Goal: Communication & Community: Answer question/provide support

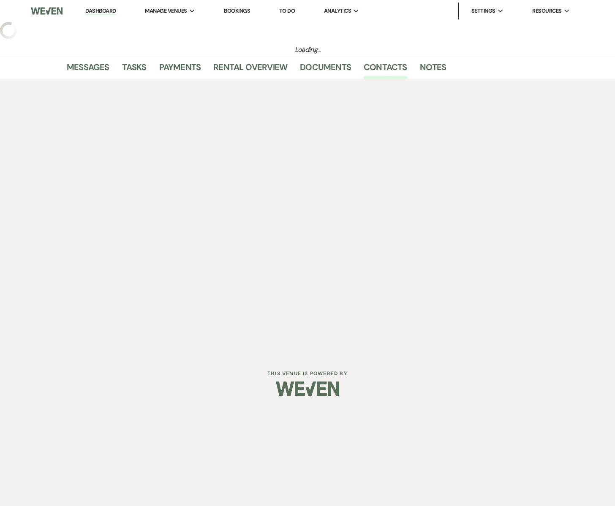
select select "5"
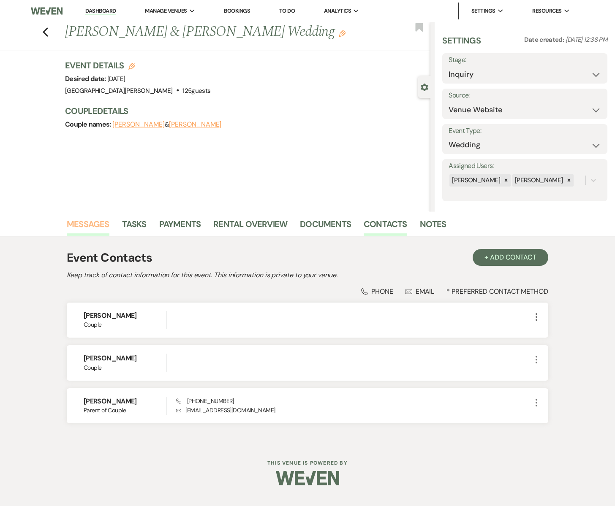
click at [83, 222] on link "Messages" at bounding box center [88, 226] width 43 height 19
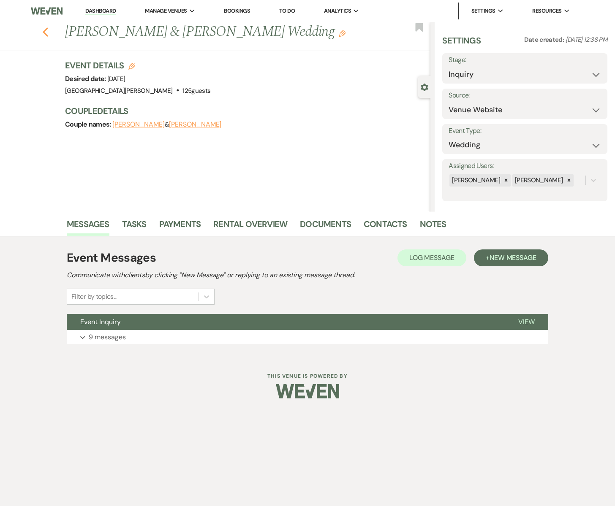
click at [46, 30] on icon "Previous" at bounding box center [45, 32] width 6 height 10
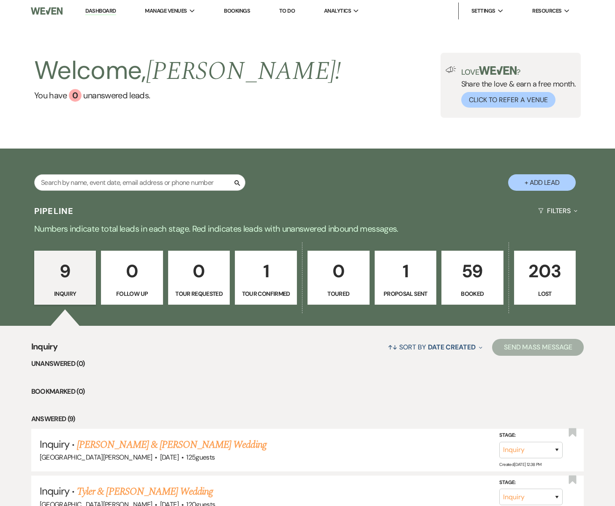
click at [260, 283] on p "1" at bounding box center [265, 271] width 51 height 28
select select "4"
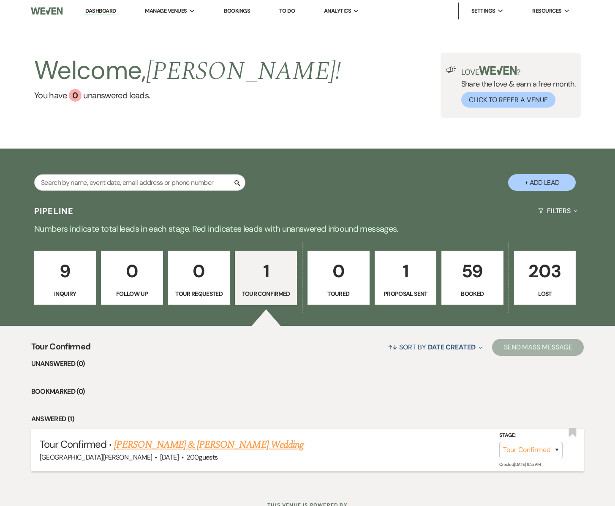
click at [183, 446] on link "[PERSON_NAME] & [PERSON_NAME] Wedding" at bounding box center [208, 444] width 189 height 15
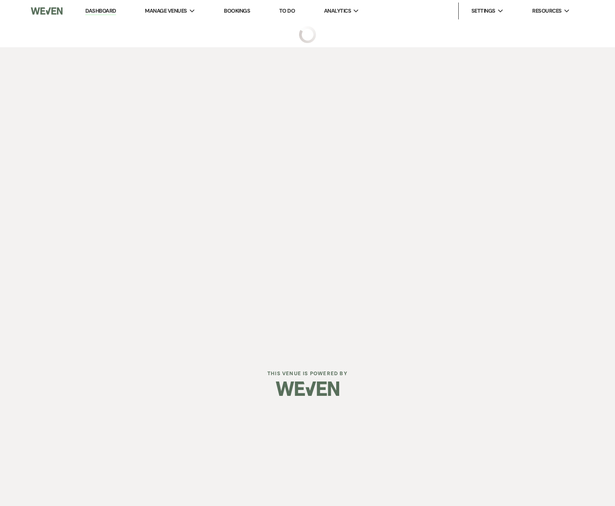
select select "4"
select select "5"
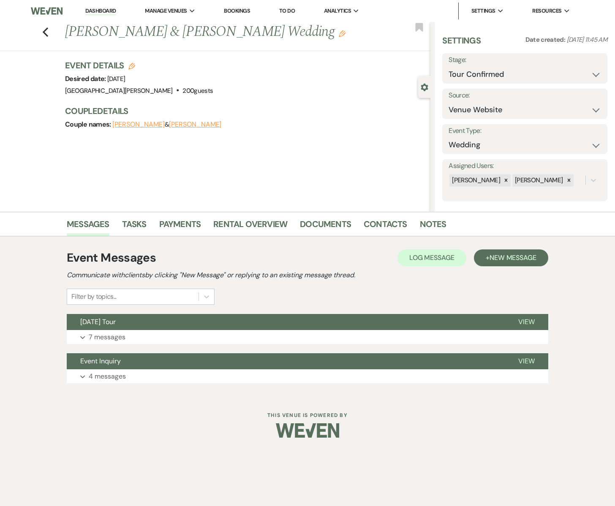
click at [122, 125] on button "[PERSON_NAME]" at bounding box center [138, 124] width 52 height 7
select select "1"
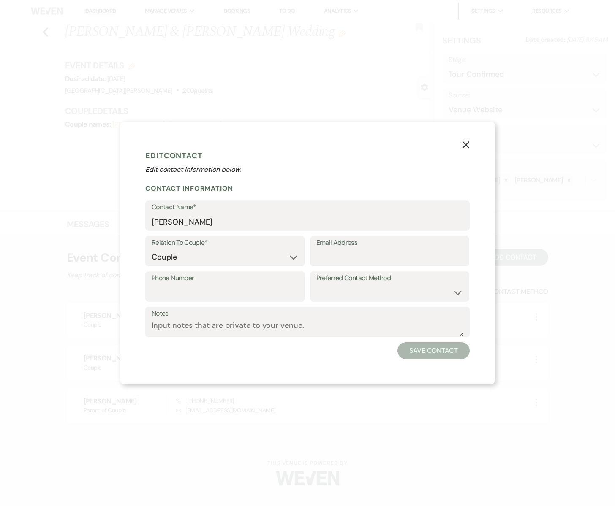
click at [464, 145] on icon "X" at bounding box center [466, 145] width 8 height 8
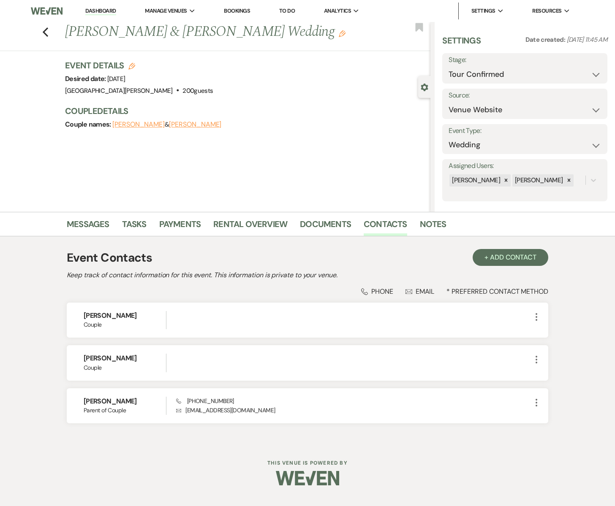
click at [179, 126] on button "[PERSON_NAME]" at bounding box center [195, 124] width 52 height 7
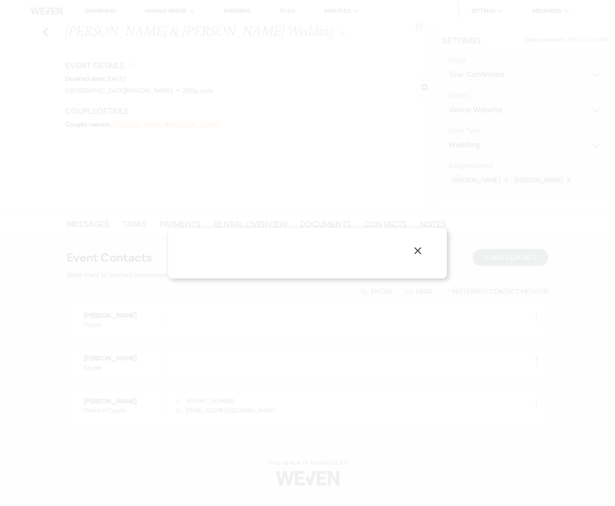
select select "1"
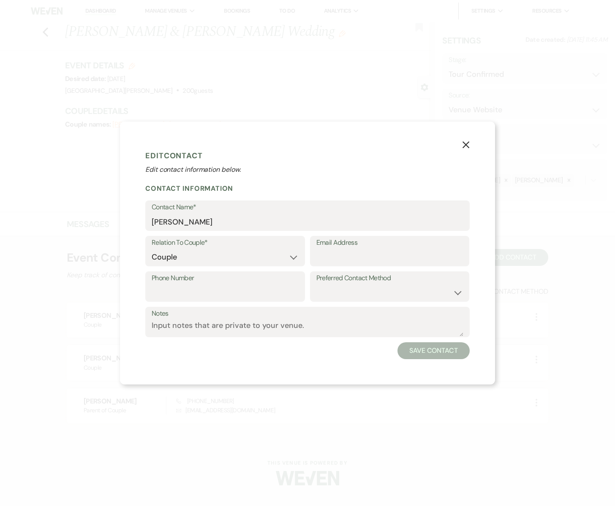
click at [465, 144] on icon "X" at bounding box center [466, 145] width 8 height 8
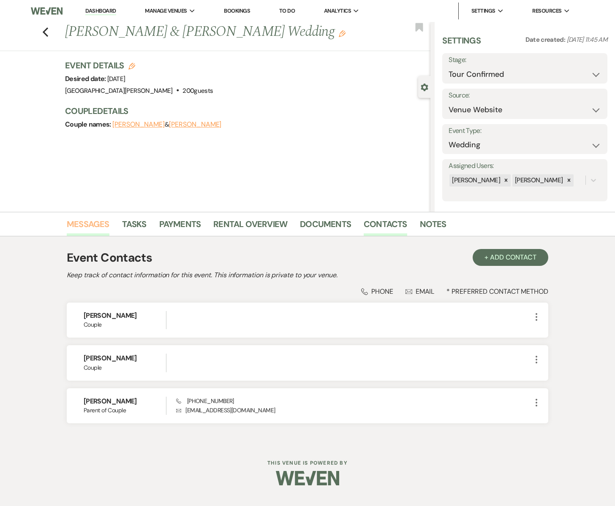
click at [87, 224] on link "Messages" at bounding box center [88, 226] width 43 height 19
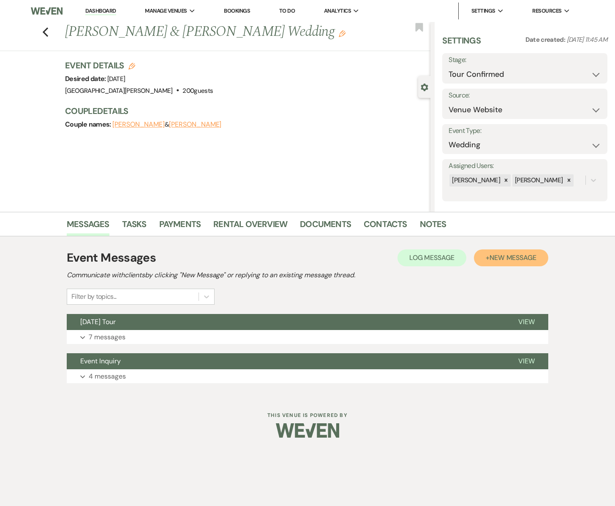
click at [513, 257] on span "New Message" at bounding box center [512, 257] width 47 height 9
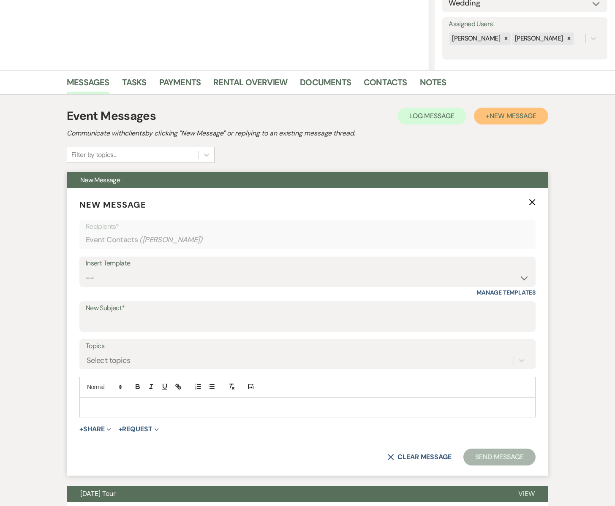
scroll to position [150, 0]
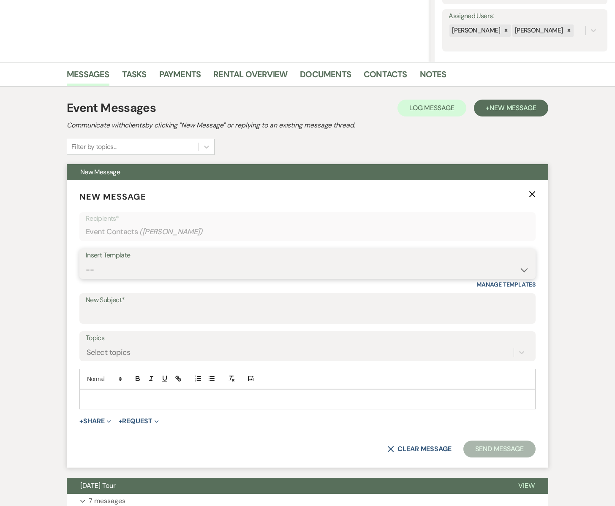
click at [114, 269] on select "-- Subject: So Great to Meet You at [GEOGRAPHIC_DATA][PERSON_NAME]! Subject: 🎉 …" at bounding box center [307, 270] width 443 height 16
select select "2948"
click at [86, 262] on select "-- Subject: So Great to Meet You at [GEOGRAPHIC_DATA][PERSON_NAME]! Subject: 🎉 …" at bounding box center [307, 270] width 443 height 16
type input "So Great to Meet You at [GEOGRAPHIC_DATA][PERSON_NAME]!"
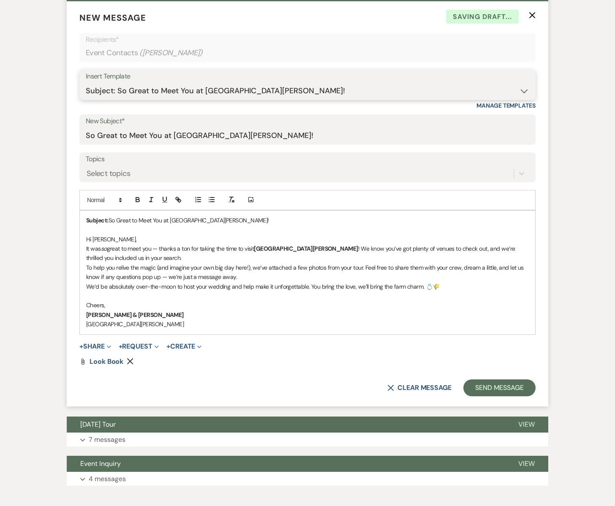
scroll to position [331, 0]
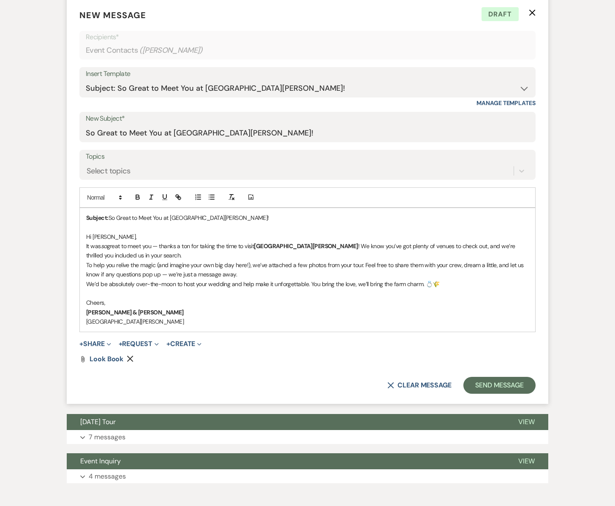
click at [206, 285] on p "We’d be absolutely over-the-moon to host your wedding and help make it unforget…" at bounding box center [307, 284] width 442 height 9
click at [206, 284] on p "We’d be absolutely over-the-moon to host your wedding and help make it unforget…" at bounding box center [307, 284] width 442 height 9
click at [225, 283] on p "We’d be absolutely over-the-moon to host [PERSON_NAME] & Grants wedding and hel…" at bounding box center [307, 284] width 442 height 9
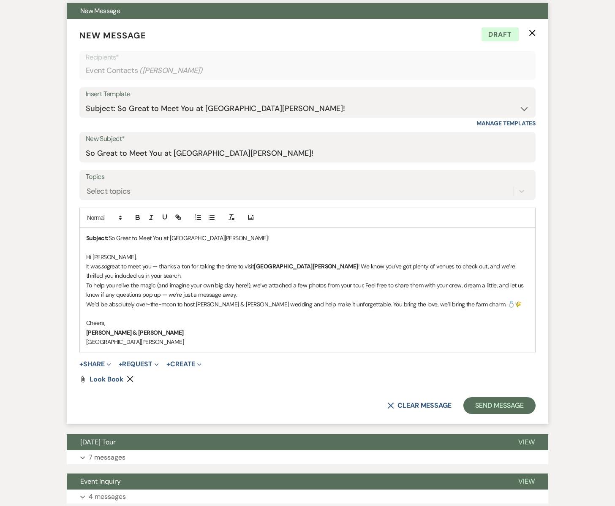
scroll to position [317, 0]
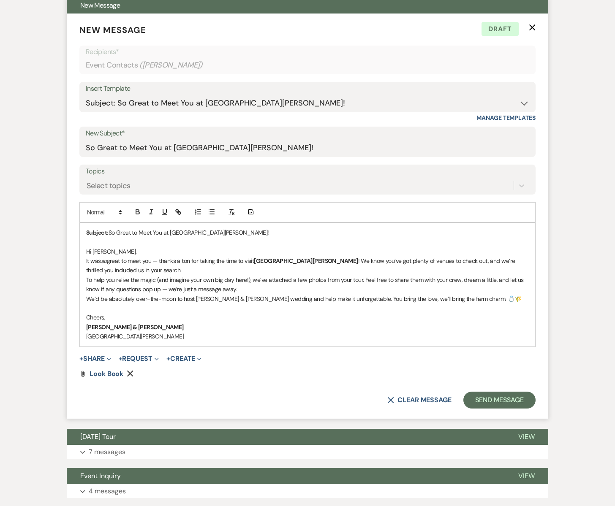
click at [154, 262] on p "It was so great to meet you — thanks a ton for taking the time to visit [GEOGRA…" at bounding box center [307, 265] width 442 height 19
click at [461, 298] on p "We’d be absolutely over-the-moon to host [PERSON_NAME] & [PERSON_NAME] wedding …" at bounding box center [307, 298] width 442 height 9
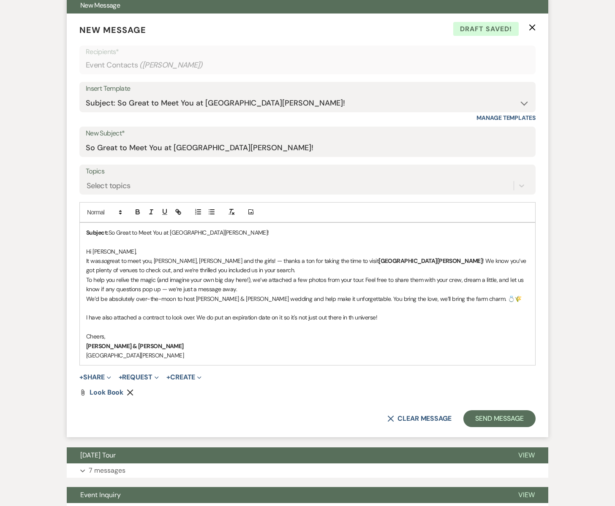
click at [354, 317] on p "I have also attached a contract to look over. We do put an expiration date on i…" at bounding box center [307, 317] width 442 height 9
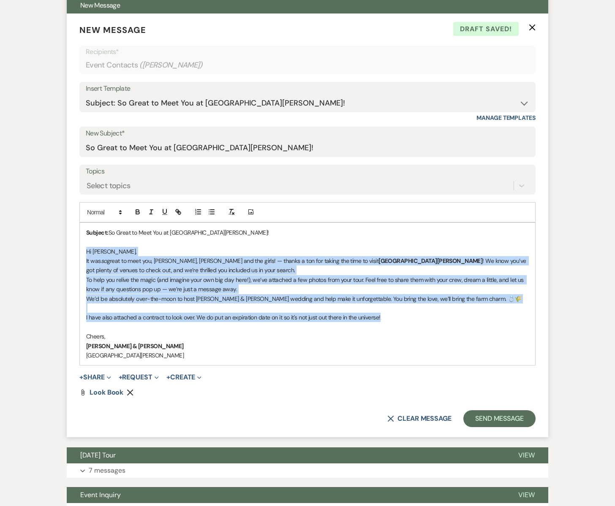
drag, startPoint x: 87, startPoint y: 251, endPoint x: 415, endPoint y: 317, distance: 334.6
click at [415, 317] on div "Subject: So Great to Meet You at [GEOGRAPHIC_DATA][PERSON_NAME]! Hi [PERSON_NAM…" at bounding box center [307, 294] width 455 height 142
copy div "Hi [PERSON_NAME], It was so great to meet you, [PERSON_NAME], [PERSON_NAME] and…"
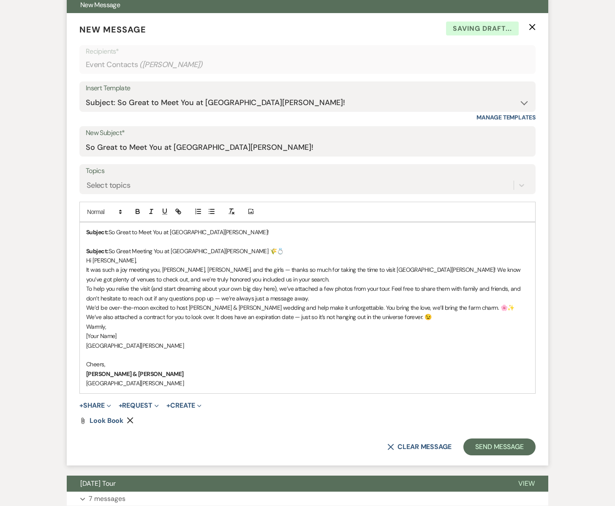
drag, startPoint x: 117, startPoint y: 337, endPoint x: 86, endPoint y: 335, distance: 31.3
click at [86, 335] on p "[Your Name]" at bounding box center [307, 335] width 442 height 9
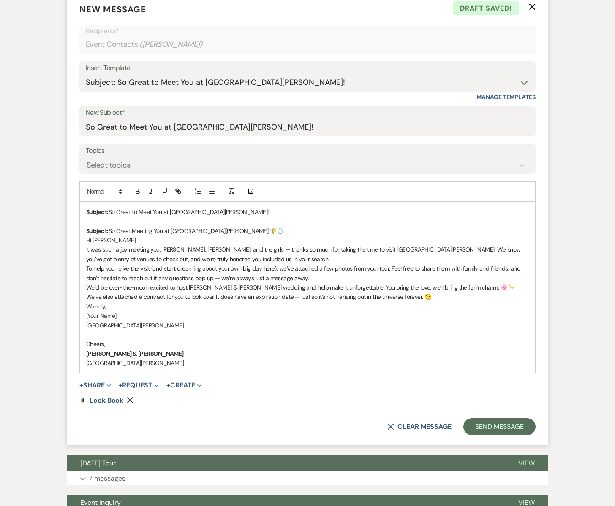
scroll to position [338, 0]
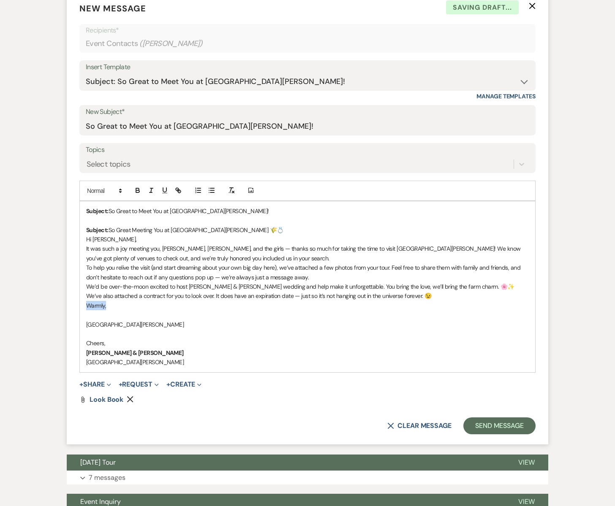
drag, startPoint x: 113, startPoint y: 306, endPoint x: 82, endPoint y: 306, distance: 30.4
click at [82, 306] on div "Subject: So Great to Meet You at [GEOGRAPHIC_DATA][PERSON_NAME]! Subject: So Gr…" at bounding box center [307, 286] width 455 height 171
drag, startPoint x: 133, startPoint y: 325, endPoint x: 83, endPoint y: 318, distance: 50.8
click at [83, 318] on div "Subject: So Great to Meet You at [GEOGRAPHIC_DATA][PERSON_NAME]! Subject: So Gr…" at bounding box center [307, 286] width 455 height 171
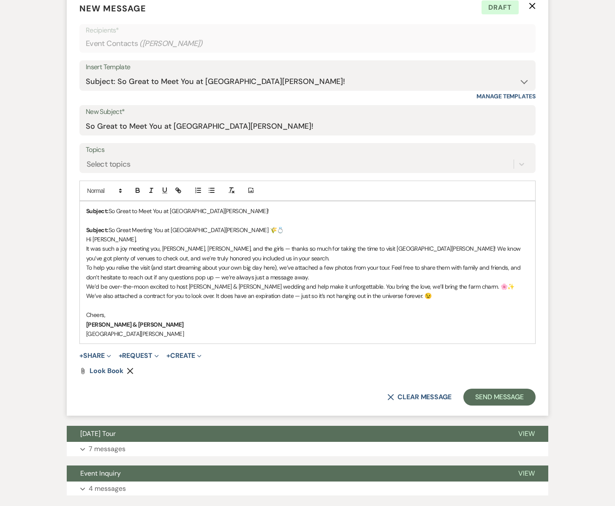
click at [424, 297] on p "We’ve also attached a contract for you to look over. It does have an expiration…" at bounding box center [307, 295] width 442 height 9
click at [473, 299] on p "We’ve also attached a contract for you to look over. It does have an expiration…" at bounding box center [307, 295] width 442 height 9
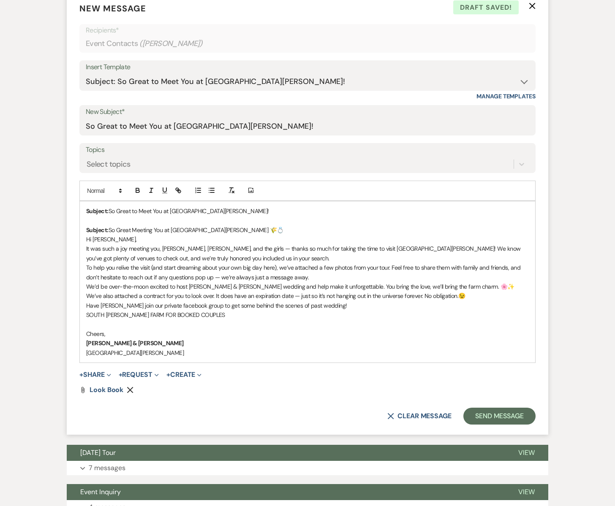
scroll to position [340, 0]
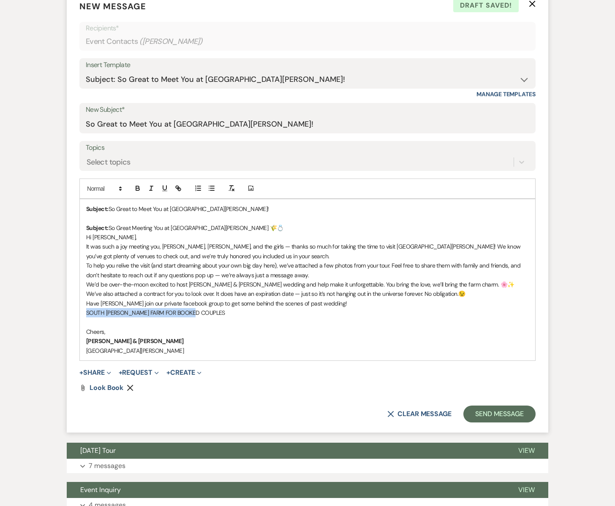
drag, startPoint x: 197, startPoint y: 315, endPoint x: 86, endPoint y: 315, distance: 110.6
click at [86, 315] on p "SOUTH [PERSON_NAME] FARM FOR BOOKED COUPLES" at bounding box center [307, 312] width 442 height 9
click at [179, 189] on icon "button" at bounding box center [178, 189] width 8 height 8
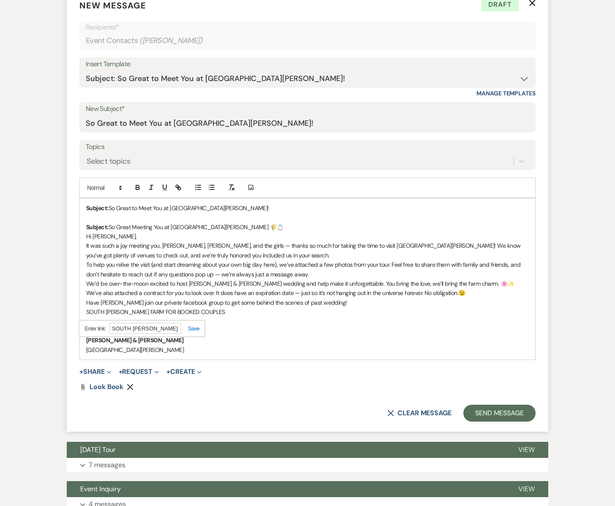
scroll to position [0, 3]
paste input "[URL][DOMAIN_NAME]"
type input "[URL][DOMAIN_NAME]"
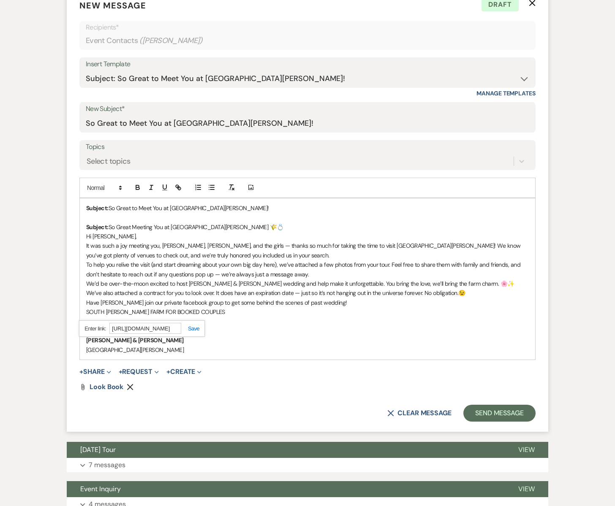
click at [193, 332] on div "[URL][DOMAIN_NAME]" at bounding box center [142, 328] width 126 height 16
click at [193, 330] on link at bounding box center [190, 329] width 18 height 6
click at [101, 374] on button "+ Share Expand" at bounding box center [95, 372] width 32 height 7
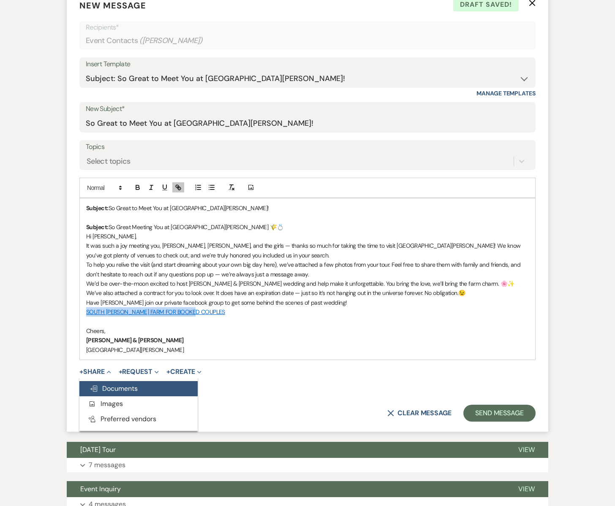
click at [111, 385] on span "Doc Upload Documents" at bounding box center [114, 388] width 48 height 9
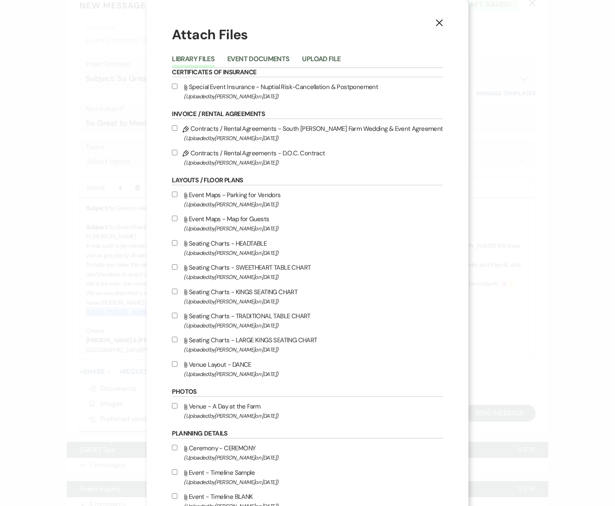
click at [177, 126] on input "Pencil Contracts / Rental Agreements - South [PERSON_NAME] Farm Wedding & Event…" at bounding box center [174, 127] width 5 height 5
checkbox input "true"
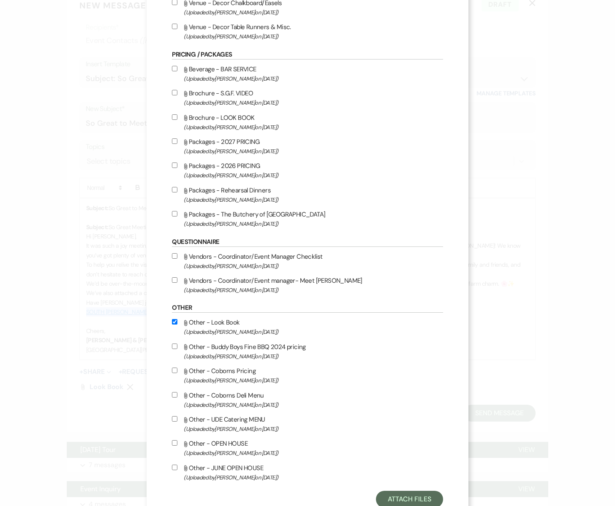
scroll to position [1017, 0]
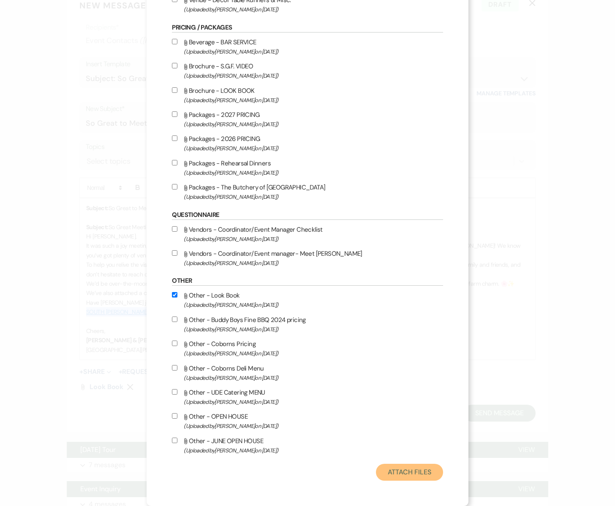
click at [384, 468] on button "Attach Files" at bounding box center [409, 472] width 67 height 17
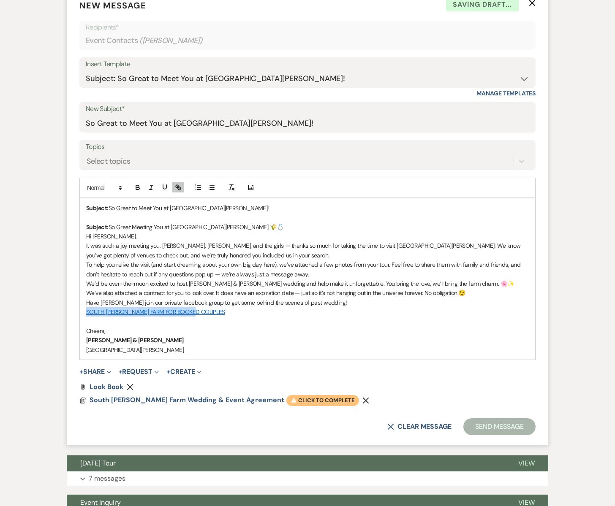
click at [286, 403] on span "Warning Click to complete" at bounding box center [322, 400] width 73 height 11
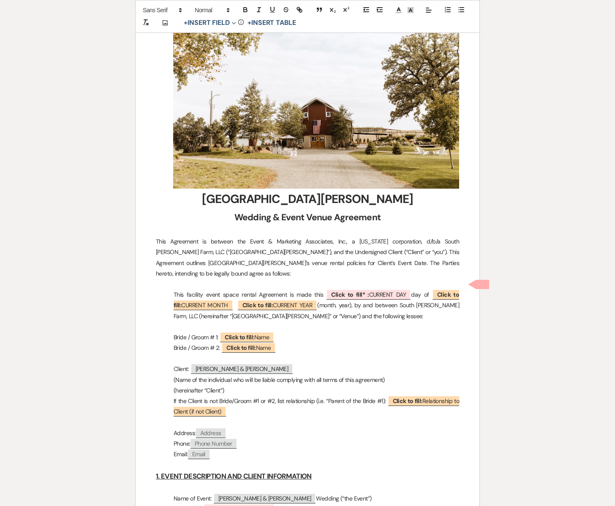
scroll to position [215, 0]
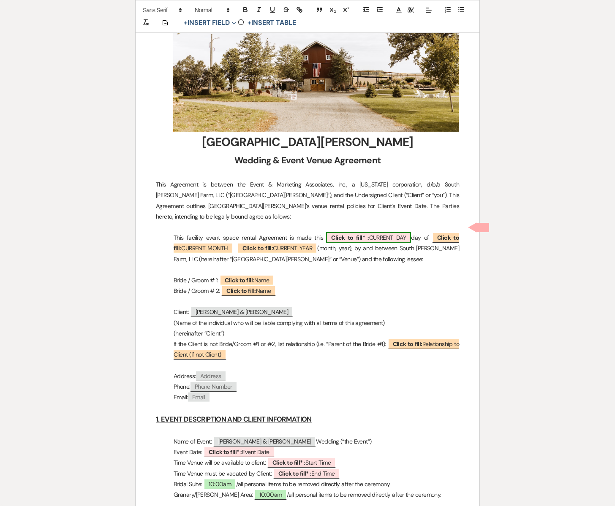
click at [365, 232] on span "Click to fill* : CURRENT DAY" at bounding box center [368, 237] width 85 height 11
select select "owner"
select select "custom_placeholder"
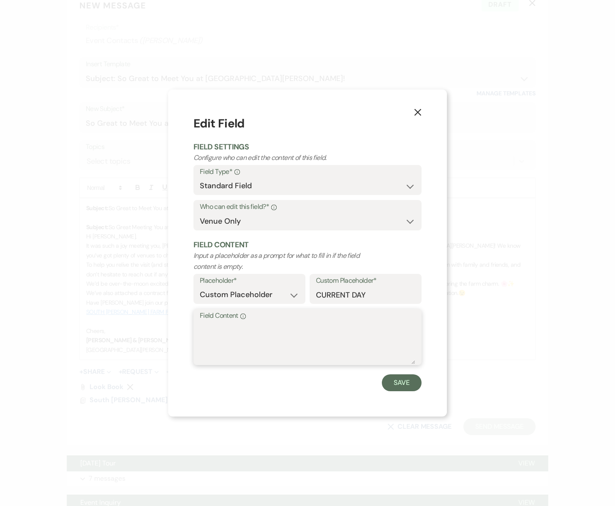
click at [274, 333] on textarea "Field Content Info" at bounding box center [307, 343] width 215 height 42
type textarea "15th"
click at [397, 390] on button "Save" at bounding box center [402, 383] width 40 height 17
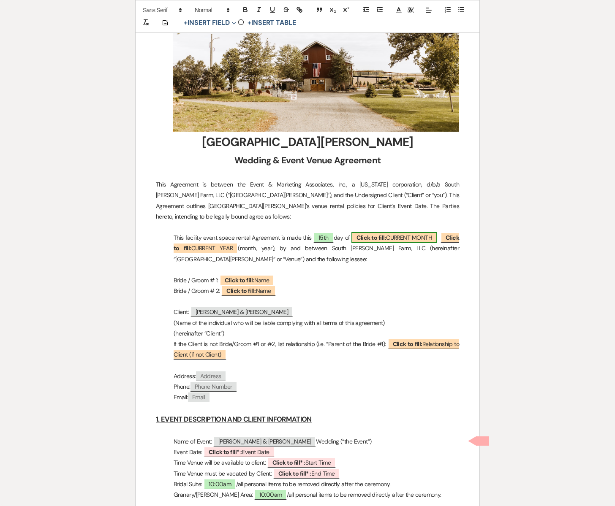
click at [421, 232] on span "Click to fill: CURRENT MONTH" at bounding box center [394, 237] width 86 height 11
select select "custom_placeholder"
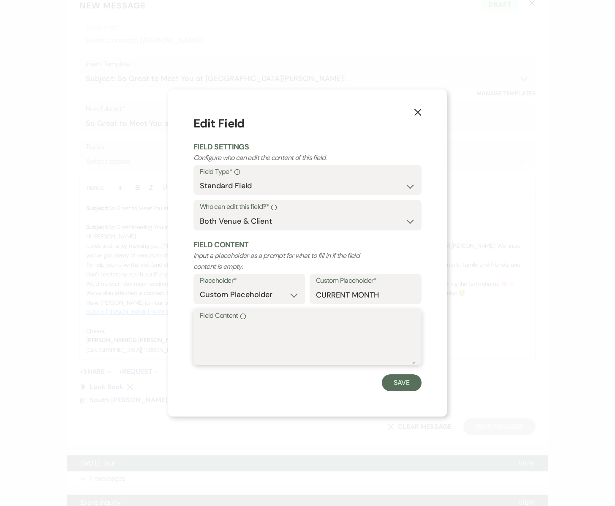
click at [268, 327] on textarea "Field Content Info" at bounding box center [307, 343] width 215 height 42
type textarea "September"
click at [403, 383] on button "Save" at bounding box center [402, 383] width 40 height 17
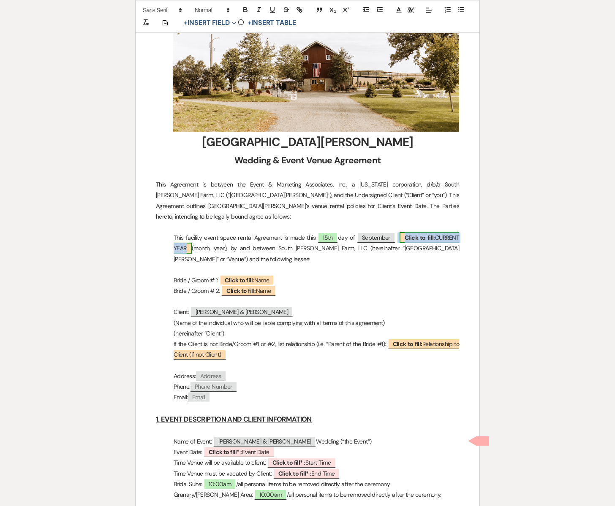
click at [184, 239] on span "Click to fill: CURRENT YEAR" at bounding box center [316, 243] width 285 height 22
select select "custom_placeholder"
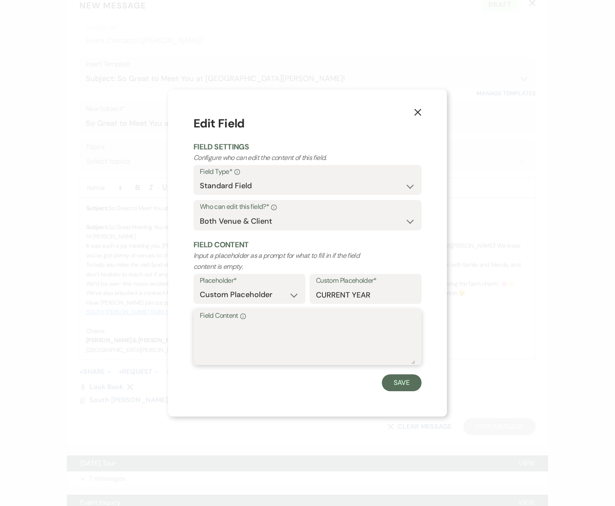
click at [239, 342] on textarea "Field Content Info" at bounding box center [307, 343] width 215 height 42
type textarea "w"
type textarea "2025"
click at [394, 385] on button "Save" at bounding box center [402, 383] width 40 height 17
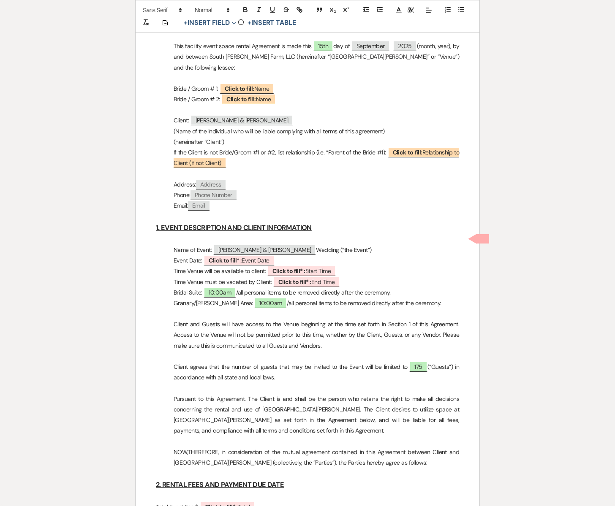
scroll to position [411, 0]
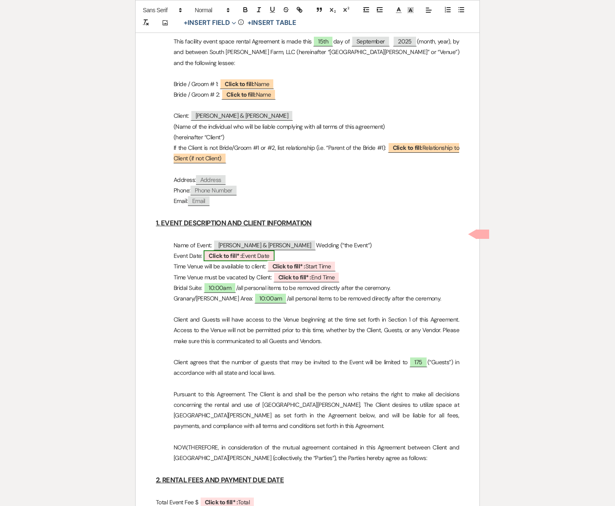
click at [252, 250] on span "Click to fill* : Event Date" at bounding box center [239, 255] width 71 height 11
select select "owner"
select select "custom_placeholder"
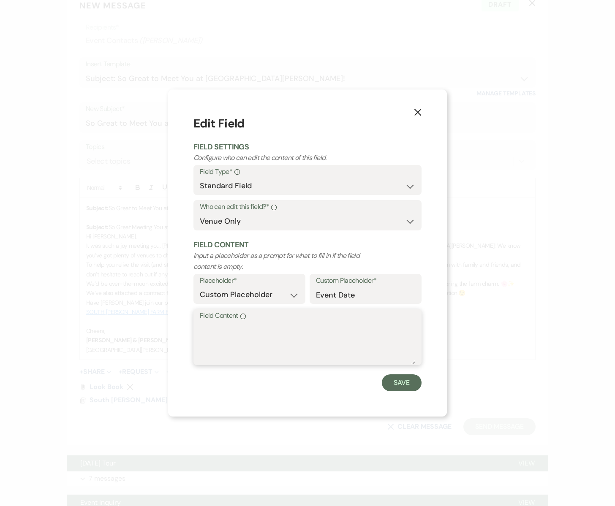
click at [233, 336] on textarea "Field Content Info" at bounding box center [307, 343] width 215 height 42
type textarea "[DATE]"
click at [392, 384] on button "Save" at bounding box center [402, 383] width 40 height 17
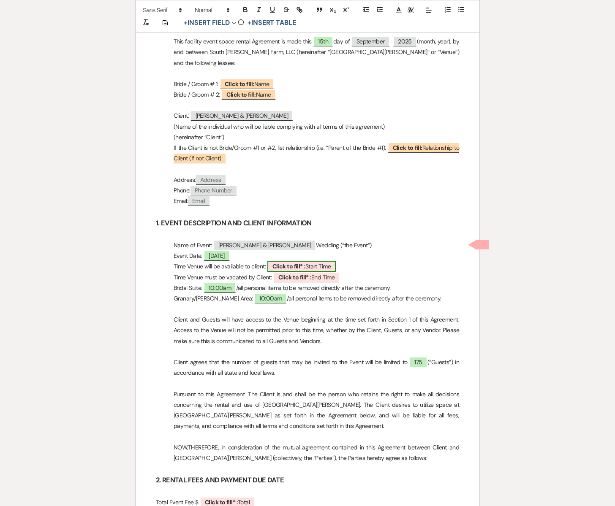
click at [320, 261] on span "Click to fill* : Start Time" at bounding box center [301, 266] width 68 height 11
select select "owner"
select select "custom_placeholder"
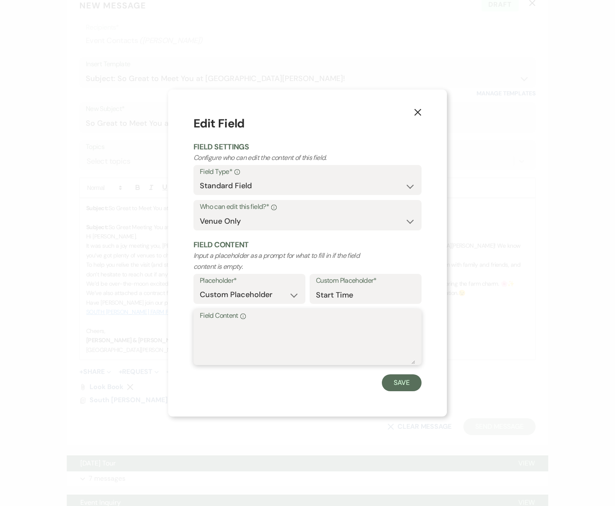
click at [239, 334] on textarea "Field Content Info" at bounding box center [307, 343] width 215 height 42
type textarea "10:00am"
click at [393, 380] on button "Save" at bounding box center [402, 383] width 40 height 17
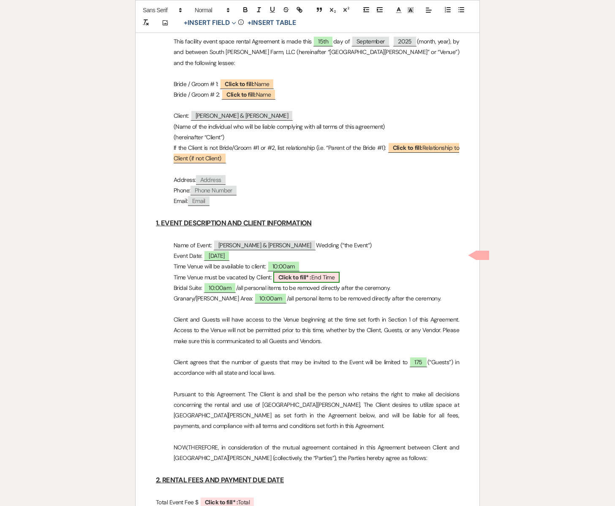
click at [314, 272] on span "Click to fill* : End Time" at bounding box center [306, 277] width 67 height 11
select select "owner"
select select "custom_placeholder"
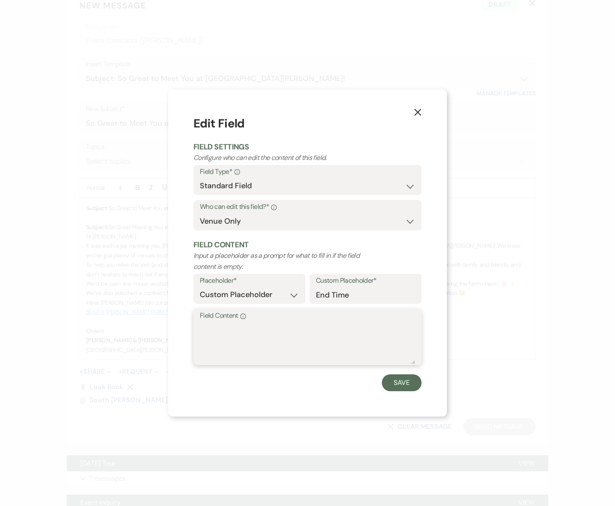
click at [237, 348] on textarea "Field Content Info" at bounding box center [307, 343] width 215 height 42
type textarea "10:00pm"
click at [401, 385] on button "Save" at bounding box center [402, 383] width 40 height 17
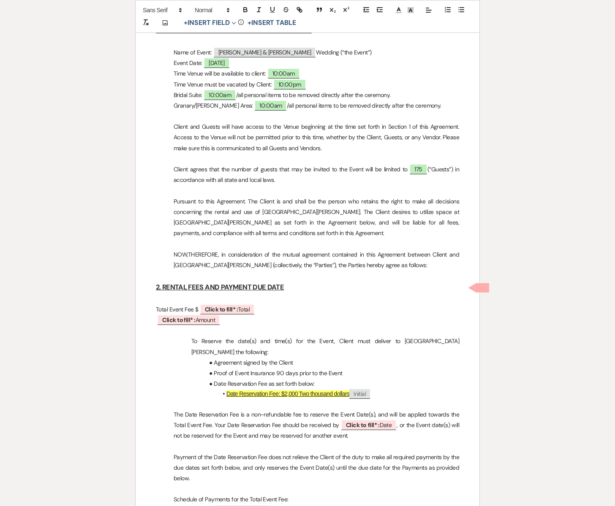
scroll to position [617, 0]
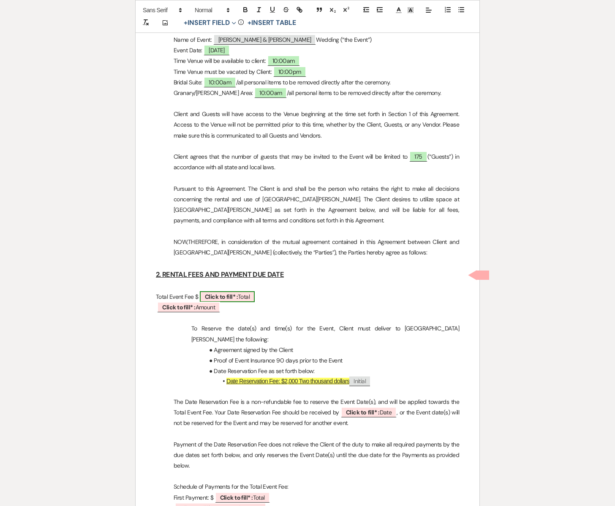
click at [242, 291] on span "Click to fill* : Total" at bounding box center [227, 296] width 55 height 11
select select "owner"
select select "Total"
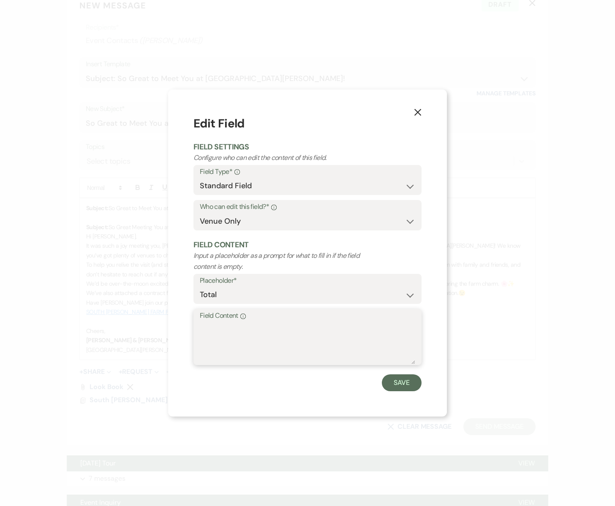
click at [230, 329] on textarea "Field Content Info" at bounding box center [307, 343] width 215 height 42
type textarea "4,900"
click at [400, 381] on button "Save" at bounding box center [402, 383] width 40 height 17
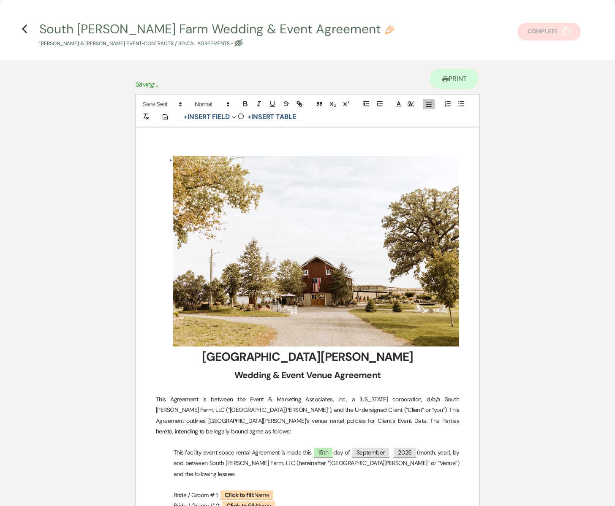
select select "owner"
select select "Amount"
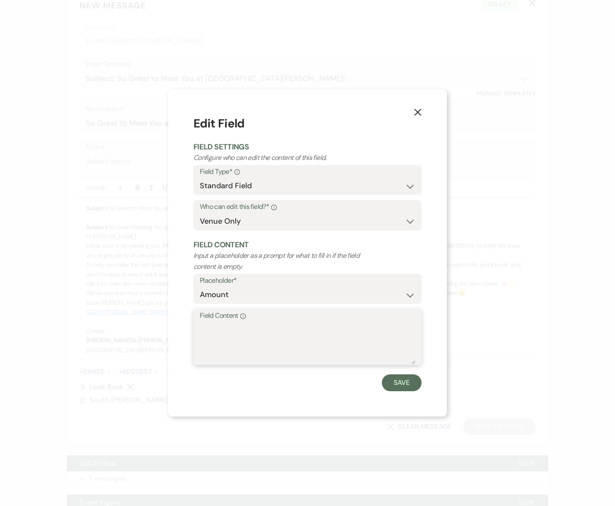
click at [230, 323] on textarea "Field Content Info" at bounding box center [307, 343] width 215 height 42
type textarea "Four Thousand Nine Hundred Dollars"
click at [391, 383] on button "Save" at bounding box center [402, 383] width 40 height 17
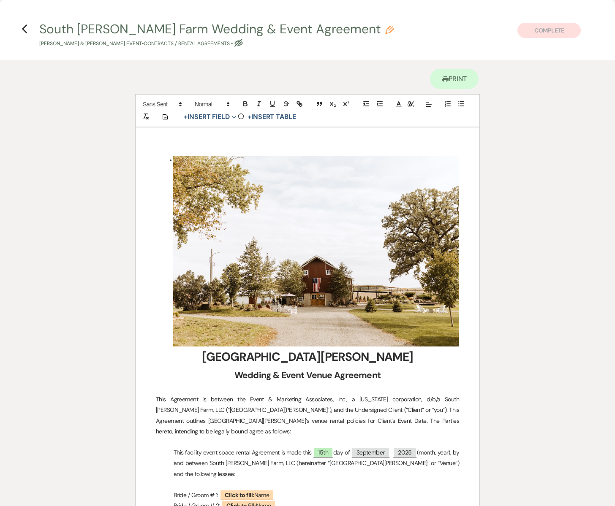
select select "owner"
select select "Date"
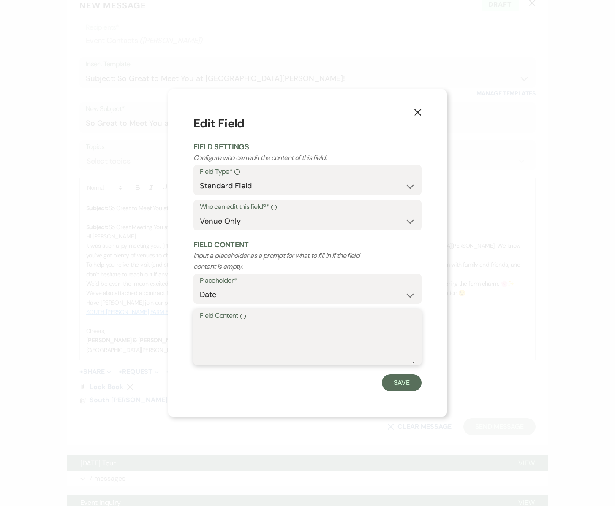
click at [283, 335] on textarea "Field Content Info" at bounding box center [307, 343] width 215 height 42
type textarea "[DATE]"
click at [400, 377] on button "Save" at bounding box center [402, 383] width 40 height 17
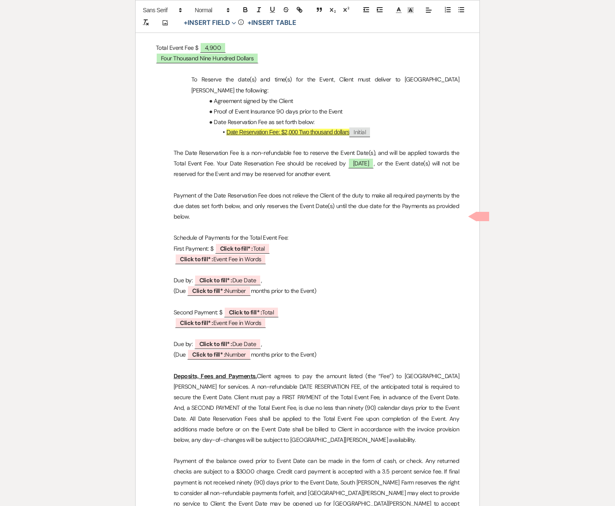
scroll to position [866, 0]
click at [236, 349] on span "Click to fill* : Number" at bounding box center [219, 354] width 64 height 11
select select "owner"
select select "Number"
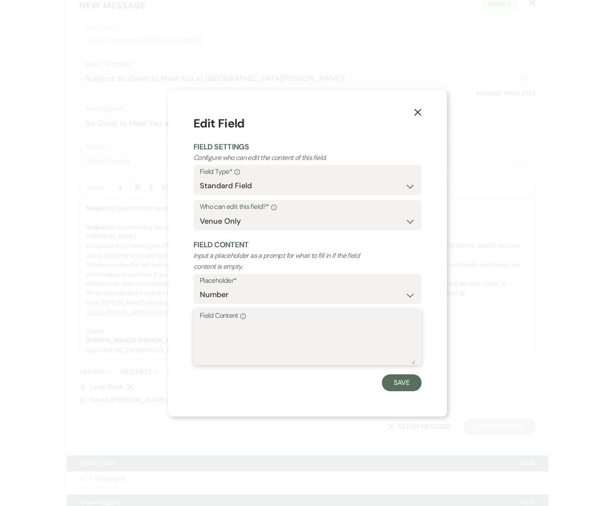
click at [226, 331] on textarea "Field Content Info" at bounding box center [307, 343] width 215 height 42
type textarea "3"
click at [396, 383] on button "Save" at bounding box center [402, 383] width 40 height 17
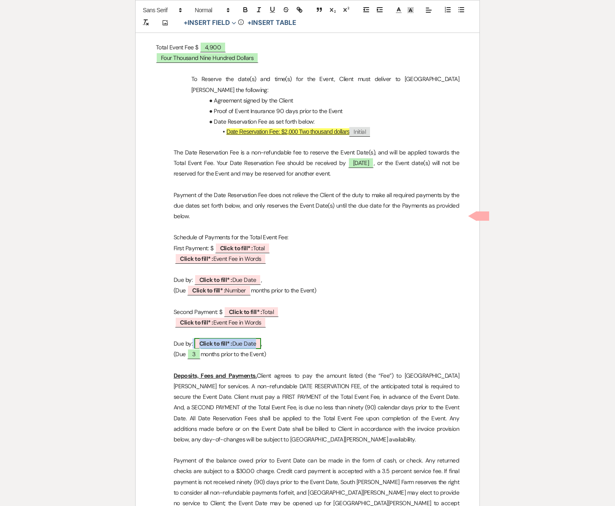
click at [252, 338] on span "Click to fill* : Due Date" at bounding box center [227, 343] width 67 height 11
select select "owner"
select select "custom_placeholder"
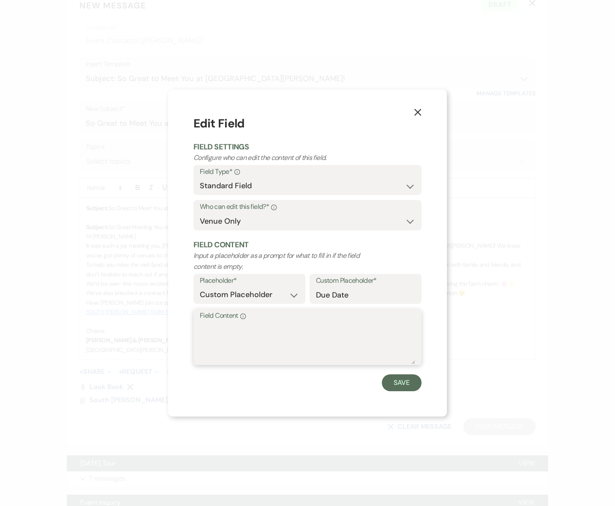
click at [244, 332] on textarea "Field Content Info" at bounding box center [307, 343] width 215 height 42
type textarea "[DATE]"
click at [390, 383] on button "Save" at bounding box center [402, 383] width 40 height 17
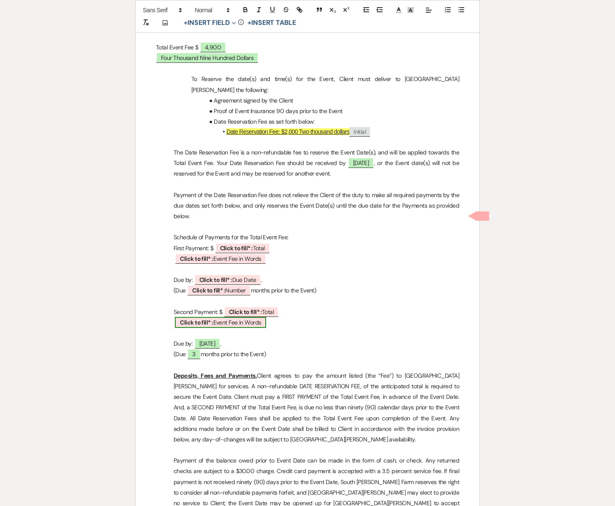
click at [246, 317] on span "Click to fill* : Event Fee in Words" at bounding box center [220, 322] width 91 height 11
select select "owner"
select select "custom_placeholder"
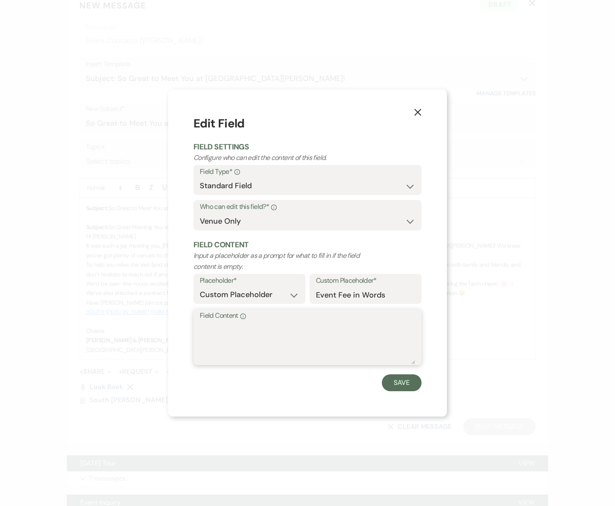
click at [217, 336] on textarea "Field Content Info" at bounding box center [307, 343] width 215 height 42
type textarea "1,450"
click at [384, 382] on button "Save" at bounding box center [402, 383] width 40 height 17
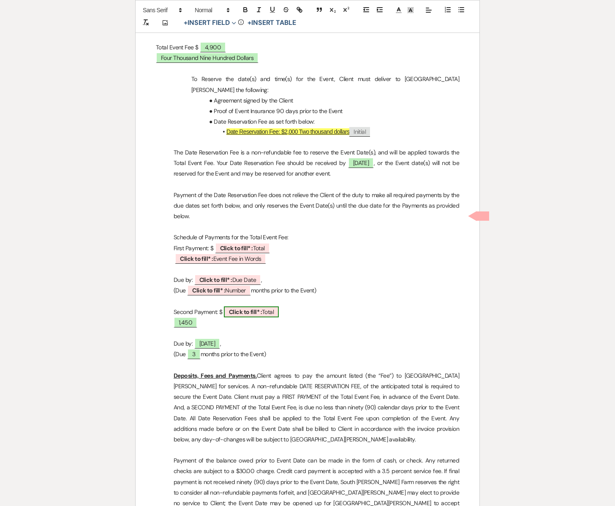
click at [260, 308] on b "Click to fill* :" at bounding box center [245, 312] width 33 height 8
select select "owner"
select select "Total"
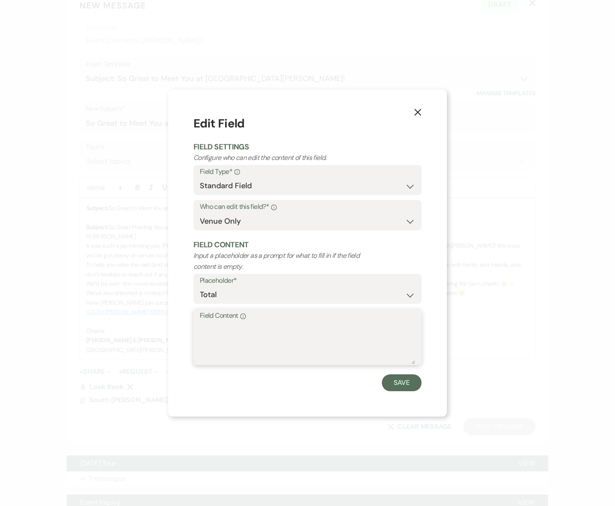
click at [223, 323] on textarea "Field Content Info" at bounding box center [307, 343] width 215 height 42
type textarea "1,450"
drag, startPoint x: 393, startPoint y: 382, endPoint x: 353, endPoint y: 369, distance: 41.8
click at [393, 382] on button "Save" at bounding box center [402, 383] width 40 height 17
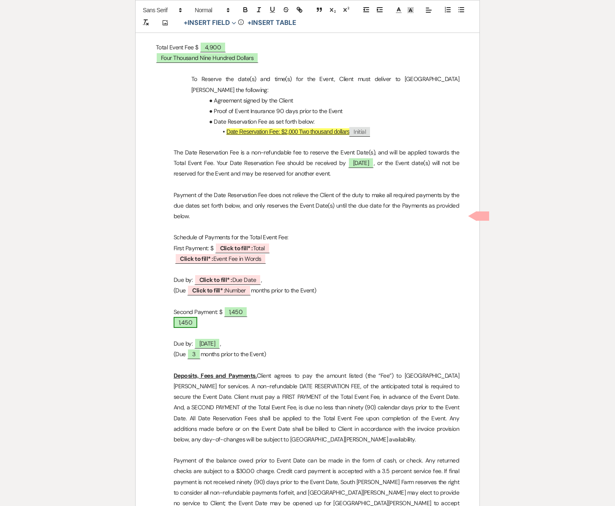
click at [190, 317] on span "1,450" at bounding box center [186, 322] width 24 height 11
select select "owner"
select select "custom_placeholder"
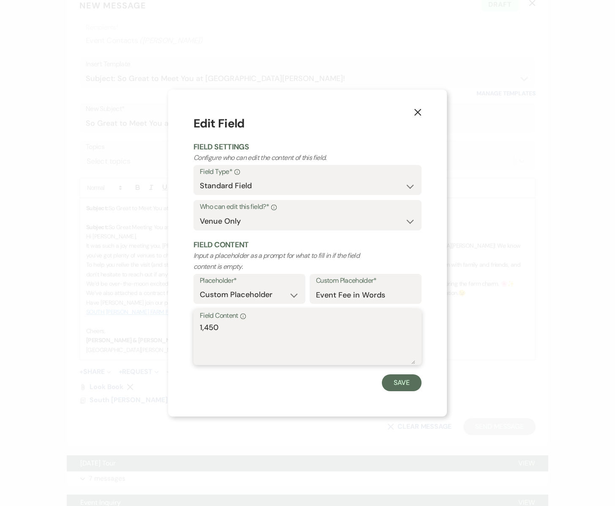
click at [230, 333] on textarea "1,450" at bounding box center [307, 343] width 215 height 42
drag, startPoint x: 225, startPoint y: 331, endPoint x: 189, endPoint y: 326, distance: 36.6
click at [189, 326] on div "X Edit Field Field Settings Configure who can edit the content of this field. F…" at bounding box center [307, 253] width 279 height 327
drag, startPoint x: 366, startPoint y: 328, endPoint x: 201, endPoint y: 331, distance: 165.1
click at [197, 331] on div "Field Content Info One Thousand Four Hundred and Fifty Dollars" at bounding box center [307, 337] width 228 height 56
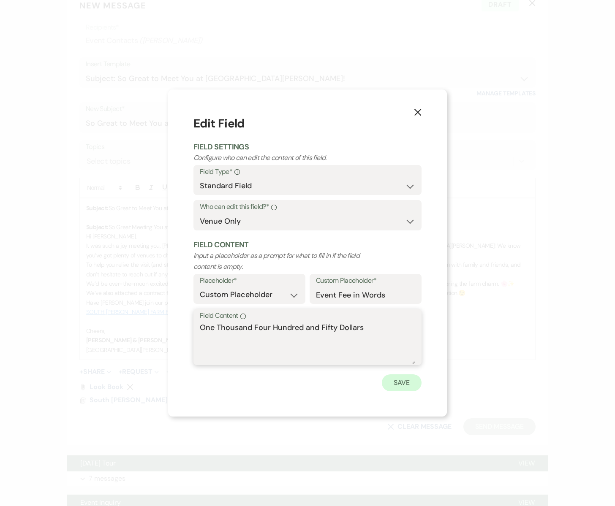
type textarea "One Thousand Four Hundred and Fifty Dollars"
click at [394, 381] on button "Save" at bounding box center [402, 383] width 40 height 17
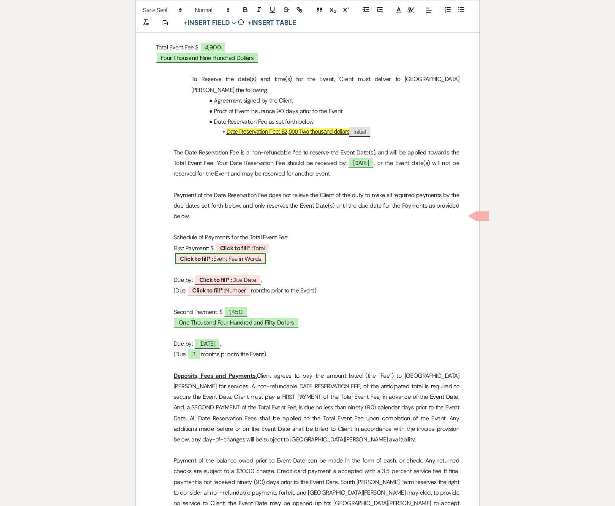
click at [233, 253] on span "Click to fill* : Event Fee in Words" at bounding box center [220, 258] width 91 height 11
select select "owner"
select select "custom_placeholder"
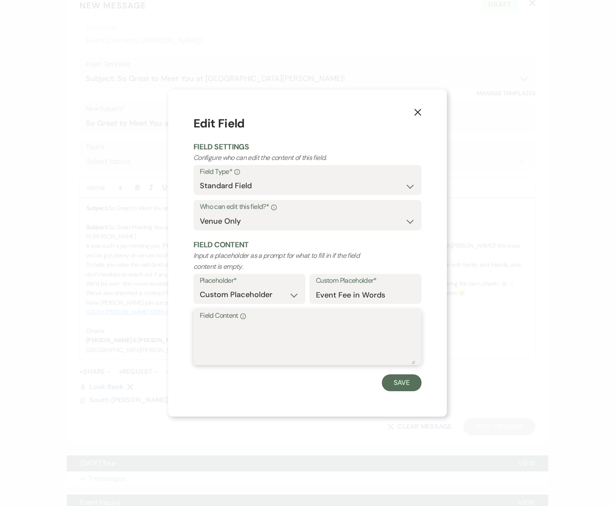
click at [233, 334] on textarea "Field Content Info" at bounding box center [307, 343] width 215 height 42
paste textarea "One Thousand Four Hundred and Fifty Dollars"
type textarea "One Thousand Four Hundred and Fifty Dollars"
click at [398, 386] on button "Save" at bounding box center [402, 383] width 40 height 17
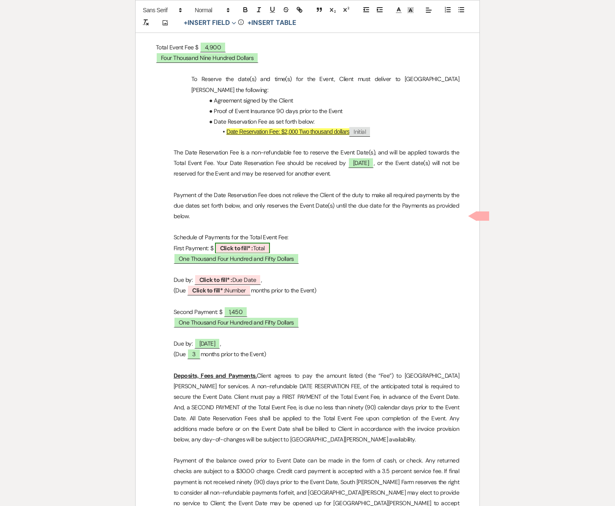
click at [255, 243] on span "Click to fill* : Total" at bounding box center [242, 248] width 55 height 11
select select "owner"
select select "Total"
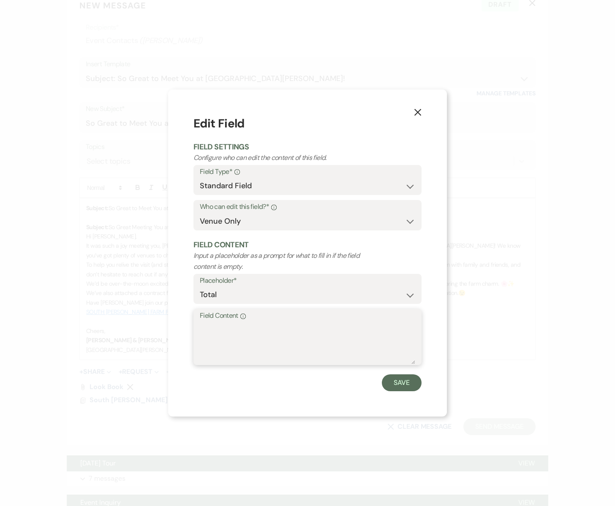
click at [230, 340] on textarea "Field Content Info" at bounding box center [307, 343] width 215 height 42
type textarea "1450"
click at [400, 384] on button "Save" at bounding box center [402, 383] width 40 height 17
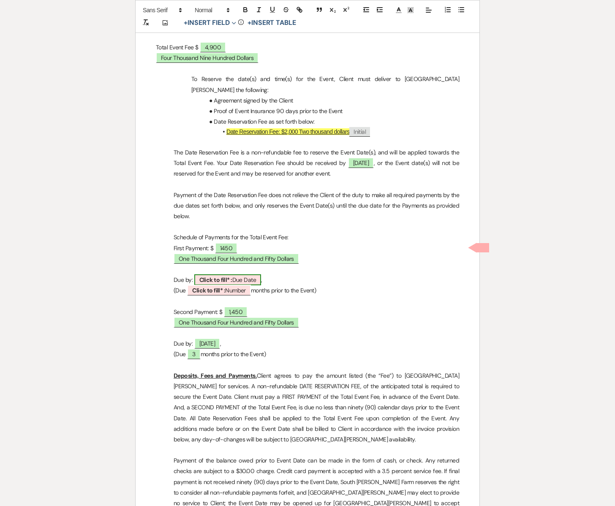
click at [239, 274] on span "Click to fill* : Due Date" at bounding box center [227, 279] width 67 height 11
select select "owner"
select select "custom_placeholder"
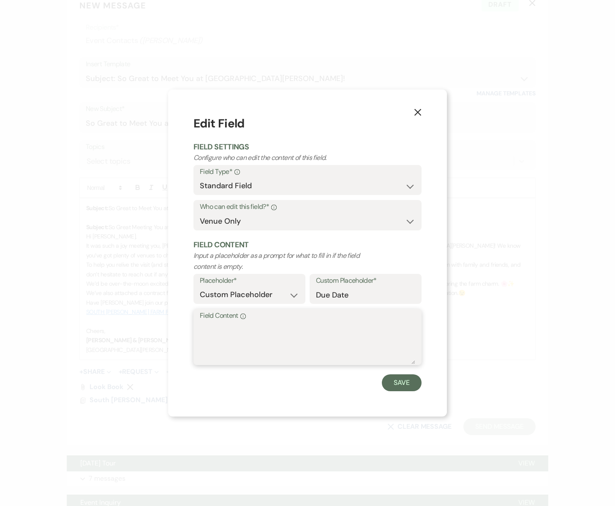
click at [227, 346] on textarea "Field Content Info" at bounding box center [307, 343] width 215 height 42
type textarea "[DATE]"
click at [388, 382] on button "Save" at bounding box center [402, 383] width 40 height 17
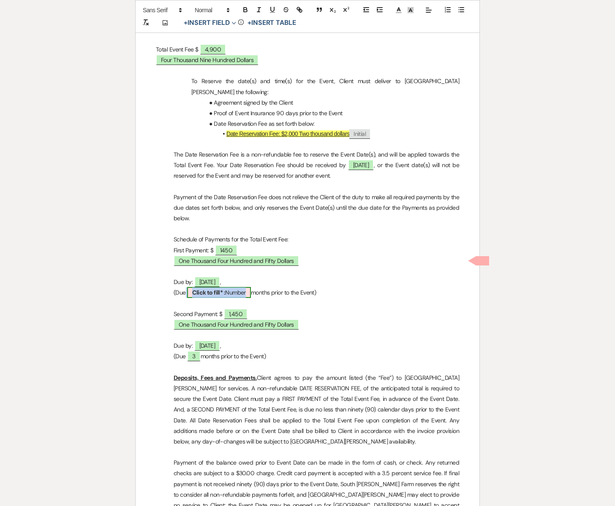
scroll to position [865, 0]
click at [223, 288] on b "Click to fill* :" at bounding box center [208, 292] width 33 height 8
select select "owner"
select select "Number"
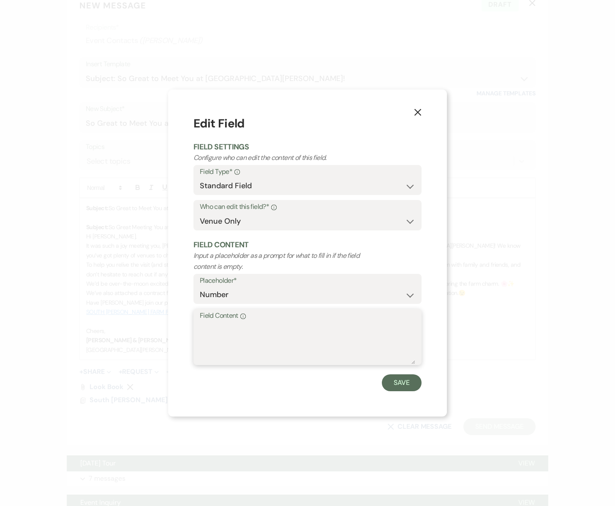
click at [215, 328] on textarea "Field Content Info" at bounding box center [307, 343] width 215 height 42
type textarea "6"
click at [402, 388] on button "Save" at bounding box center [402, 383] width 40 height 17
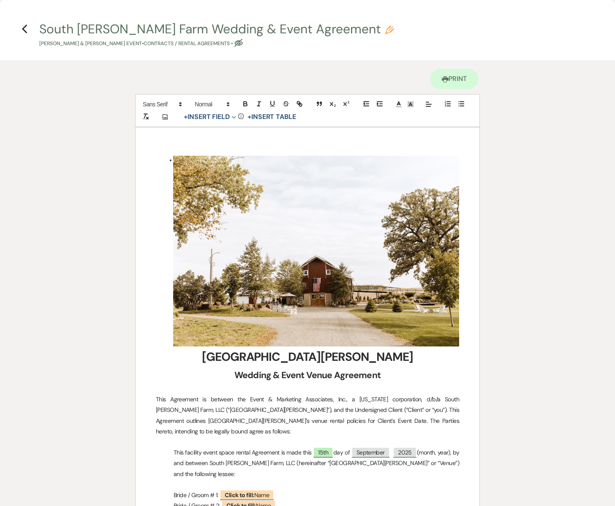
scroll to position [1, 0]
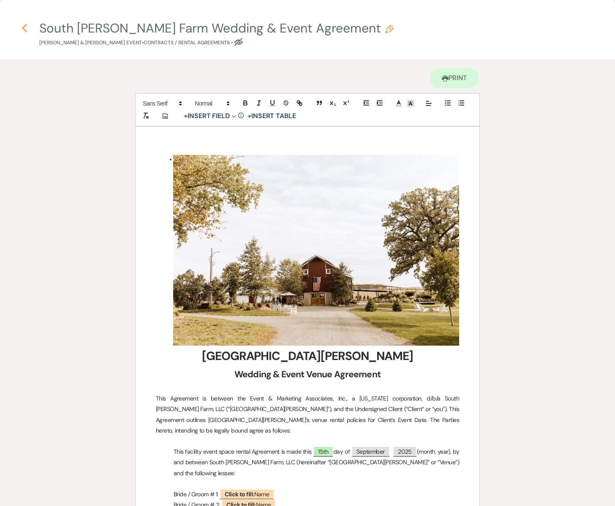
click at [25, 28] on icon "Previous" at bounding box center [25, 28] width 6 height 10
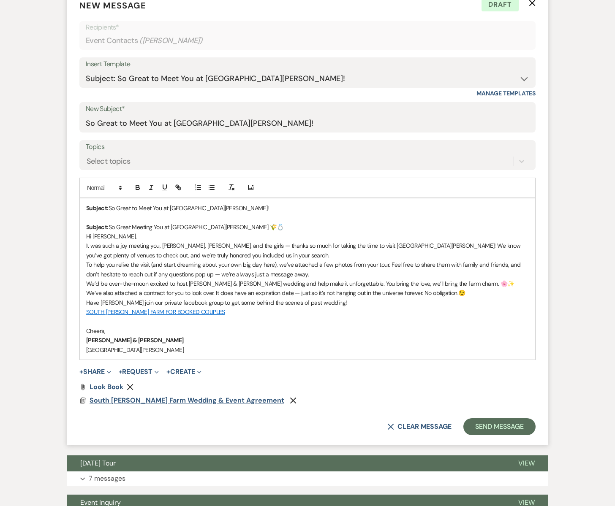
click at [182, 397] on span "South [PERSON_NAME] Farm Wedding & Event Agreement" at bounding box center [187, 400] width 195 height 9
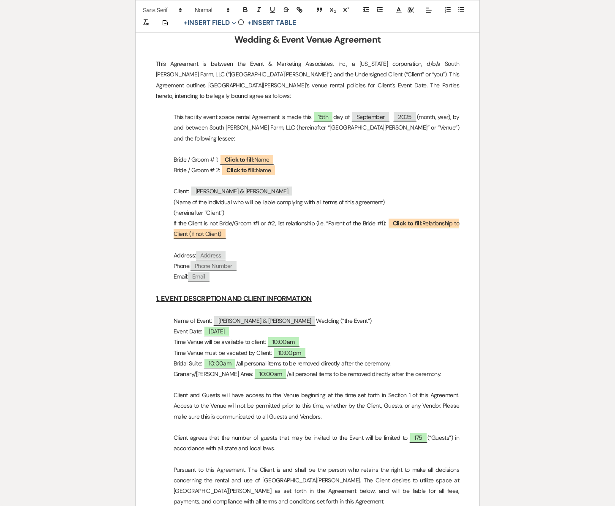
scroll to position [354, 0]
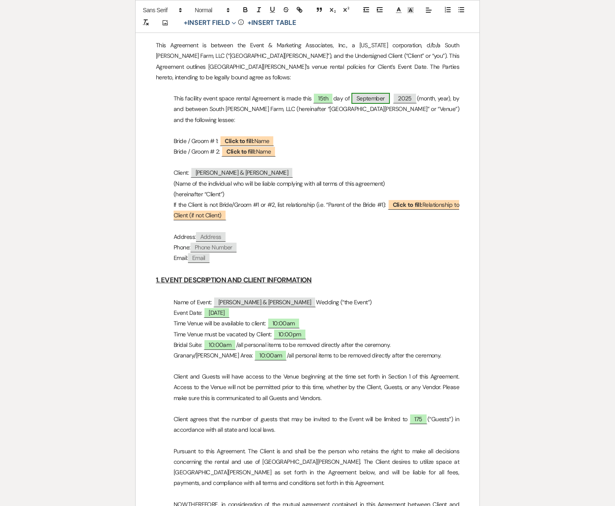
click at [388, 93] on span "September" at bounding box center [370, 98] width 38 height 11
select select "custom_placeholder"
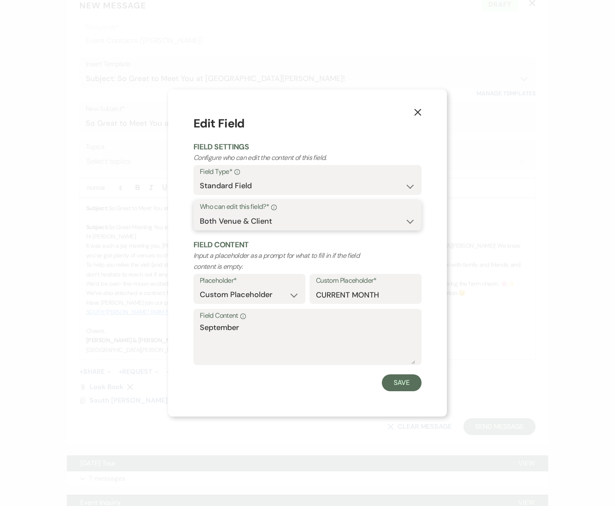
click at [407, 221] on select "Both Venue & Client Client Only Venue Only" at bounding box center [307, 221] width 215 height 16
select select "owner"
click at [200, 213] on select "Both Venue & Client Client Only Venue Only" at bounding box center [307, 221] width 215 height 16
click at [404, 386] on button "Save" at bounding box center [402, 383] width 40 height 17
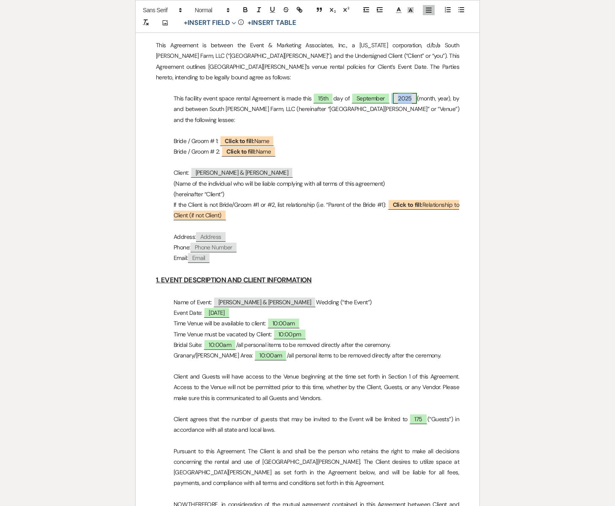
click at [417, 93] on span "2025" at bounding box center [405, 98] width 24 height 11
select select "custom_placeholder"
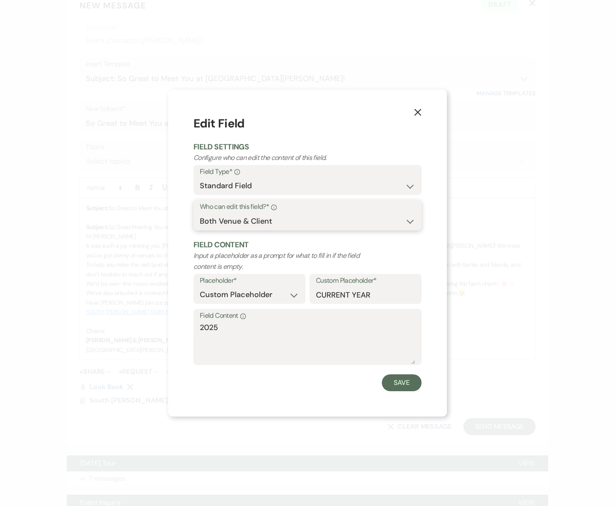
click at [274, 219] on select "Both Venue & Client Client Only Venue Only" at bounding box center [307, 221] width 215 height 16
select select "owner"
click at [200, 213] on select "Both Venue & Client Client Only Venue Only" at bounding box center [307, 221] width 215 height 16
click at [391, 382] on button "Save" at bounding box center [402, 383] width 40 height 17
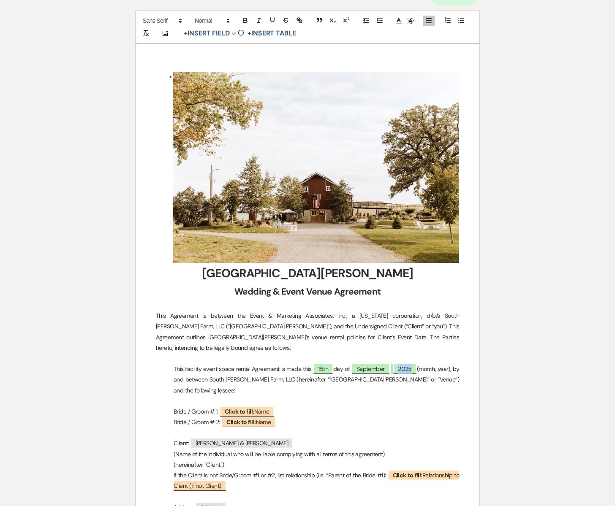
scroll to position [0, 0]
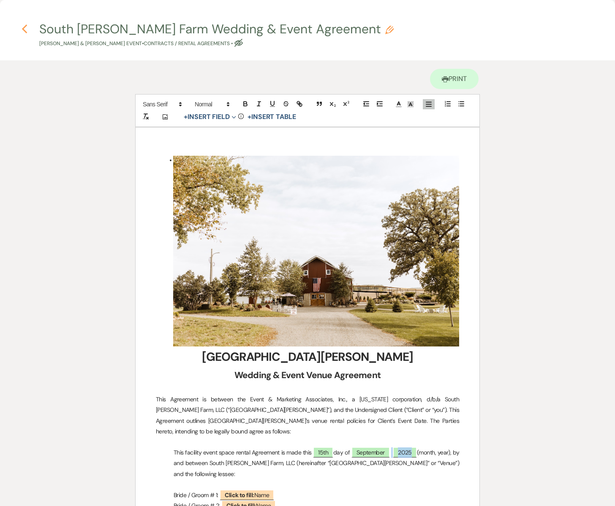
click at [26, 26] on use "button" at bounding box center [24, 28] width 5 height 9
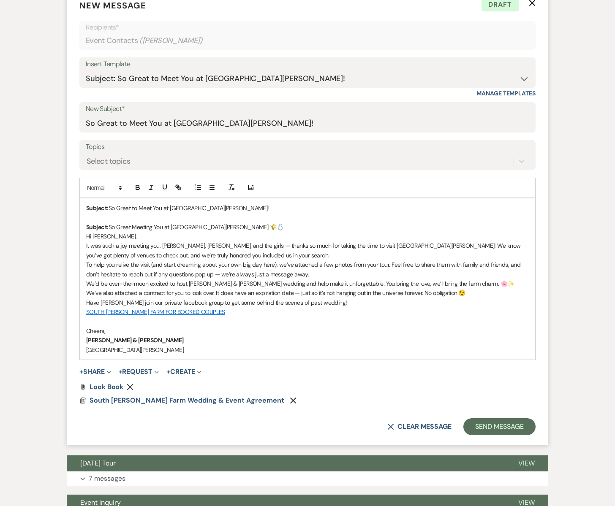
click at [455, 285] on p "We’d be over-the-moon excited to host [PERSON_NAME] & [PERSON_NAME] wedding and…" at bounding box center [307, 283] width 442 height 9
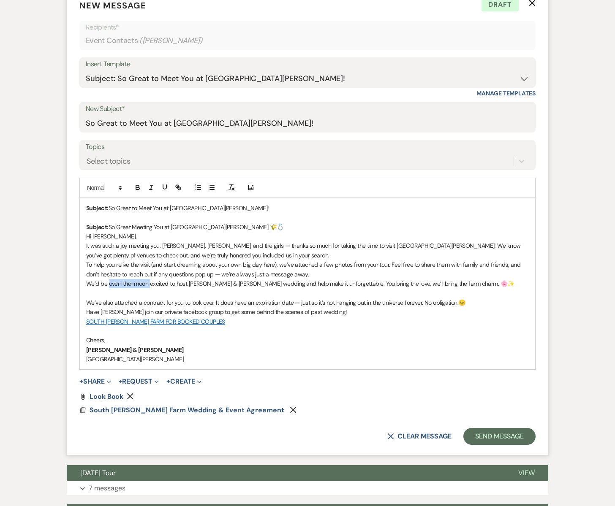
drag, startPoint x: 149, startPoint y: 283, endPoint x: 109, endPoint y: 285, distance: 40.1
click at [109, 285] on p "We’d be over-the-moon excited to host [PERSON_NAME] & [PERSON_NAME] wedding and…" at bounding box center [307, 283] width 442 height 9
drag, startPoint x: 135, startPoint y: 284, endPoint x: 121, endPoint y: 285, distance: 14.4
click at [121, 285] on p "We’d be very happy excited to host [PERSON_NAME] & [PERSON_NAME] wedding and he…" at bounding box center [307, 283] width 442 height 9
drag, startPoint x: 276, startPoint y: 264, endPoint x: 151, endPoint y: 267, distance: 125.4
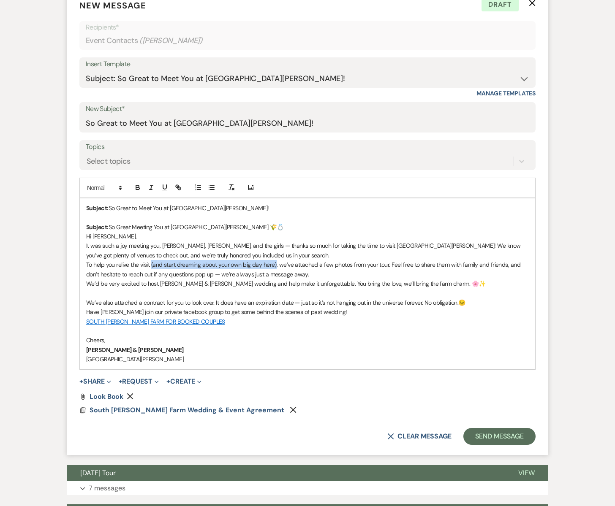
click at [151, 267] on p "To help you relive the visit (and start dreaming about your own big day here), …" at bounding box center [307, 269] width 442 height 19
click at [265, 266] on p "To help you relive the visit , we’ve attached a few photos from your tour. Feel…" at bounding box center [307, 269] width 442 height 19
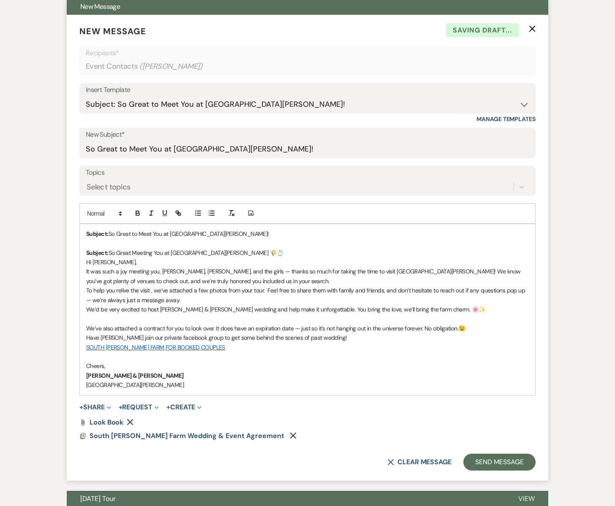
scroll to position [315, 0]
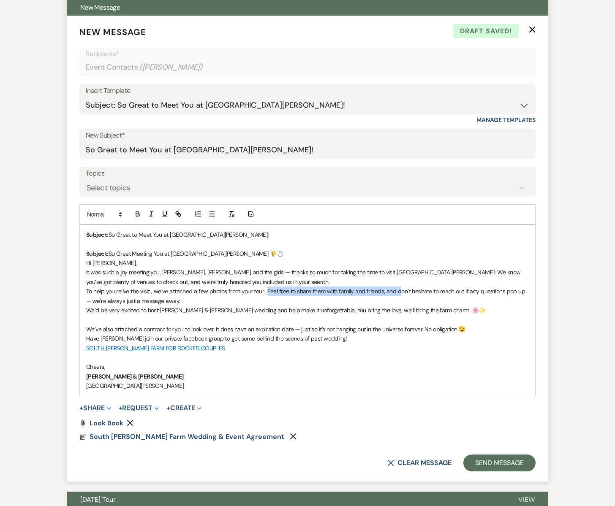
drag, startPoint x: 399, startPoint y: 292, endPoint x: 267, endPoint y: 294, distance: 131.7
click at [267, 294] on p "To help you relive the visit , we’ve attached a few photos from your tour. Feel…" at bounding box center [307, 296] width 442 height 19
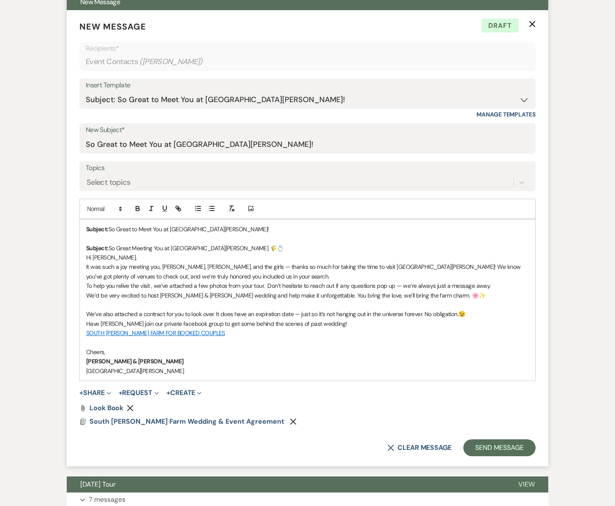
scroll to position [320, 0]
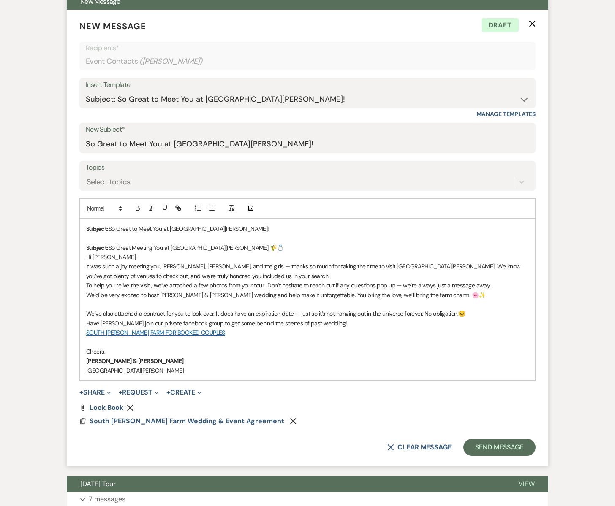
click at [322, 327] on p "Have [PERSON_NAME] join our private facebook group to get some behind the scene…" at bounding box center [307, 323] width 442 height 9
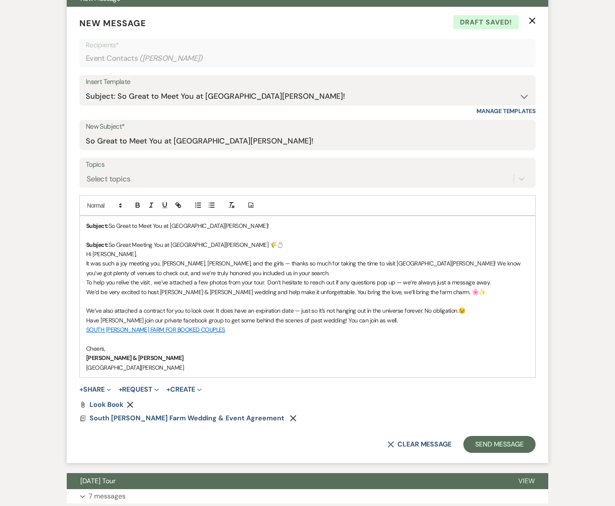
scroll to position [324, 0]
click at [87, 337] on p at bounding box center [307, 338] width 442 height 9
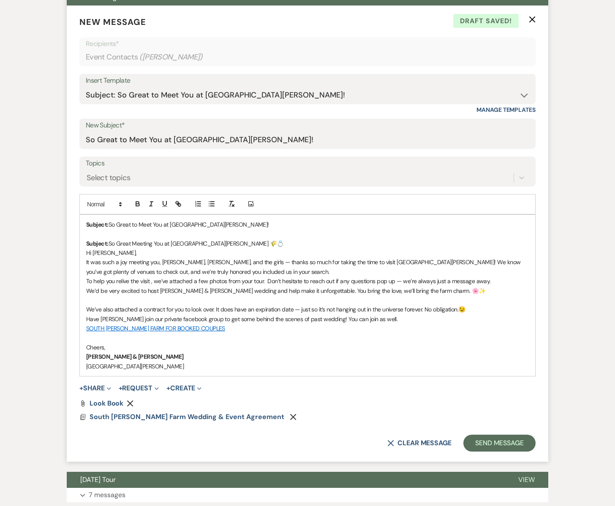
scroll to position [325, 0]
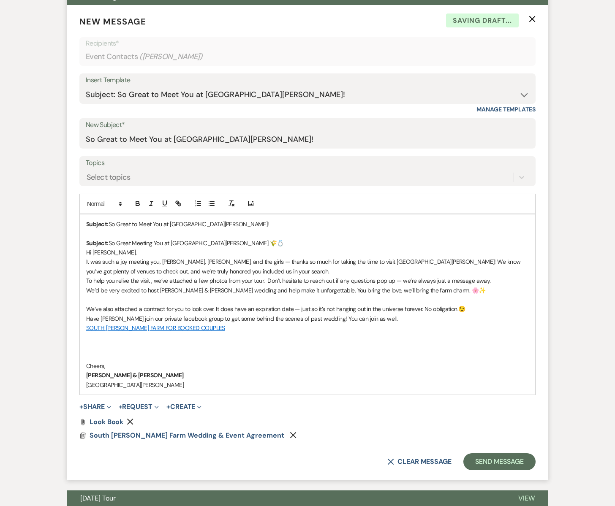
click at [88, 337] on p at bounding box center [307, 337] width 442 height 9
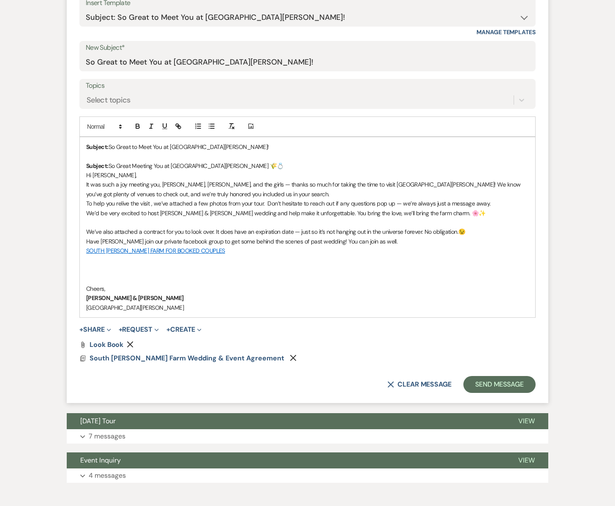
scroll to position [446, 0]
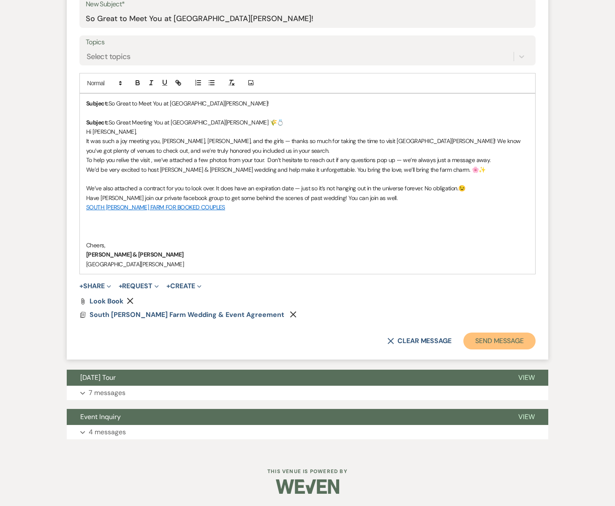
click at [497, 342] on button "Send Message" at bounding box center [499, 341] width 72 height 17
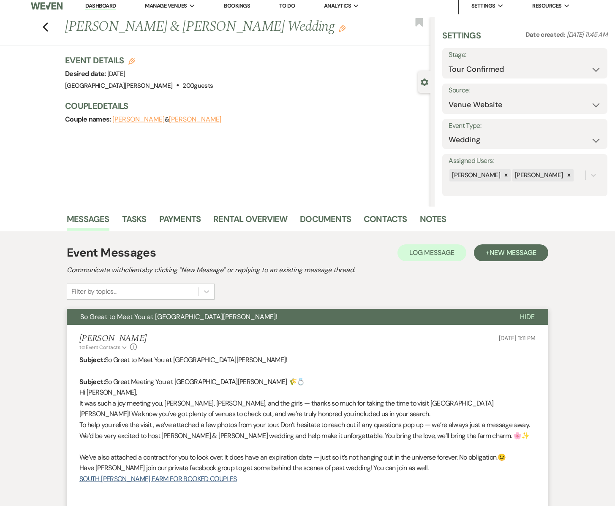
scroll to position [0, 0]
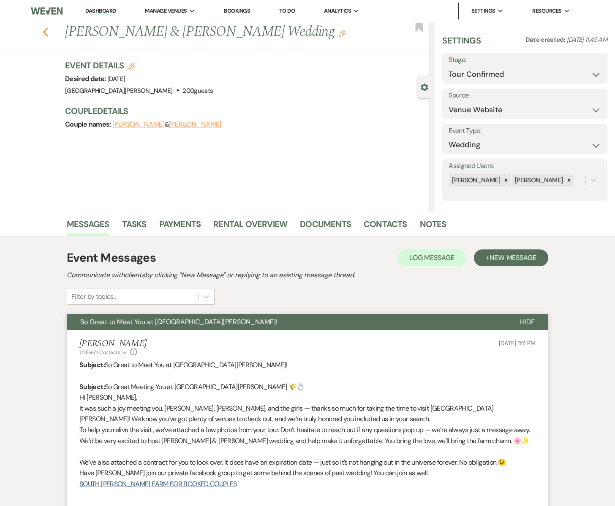
click at [45, 30] on use "button" at bounding box center [45, 31] width 5 height 9
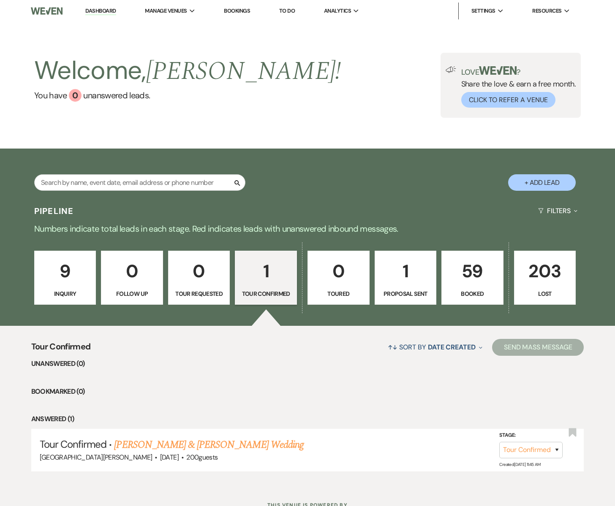
click at [258, 264] on p "1" at bounding box center [265, 271] width 51 height 28
click at [250, 285] on p "1" at bounding box center [265, 271] width 51 height 28
click at [266, 272] on p "1" at bounding box center [265, 271] width 51 height 28
click at [553, 453] on select "Inquiry Follow Up Tour Requested Tour Confirmed Toured Proposal Sent Booked Lost" at bounding box center [530, 450] width 63 height 16
select select "6"
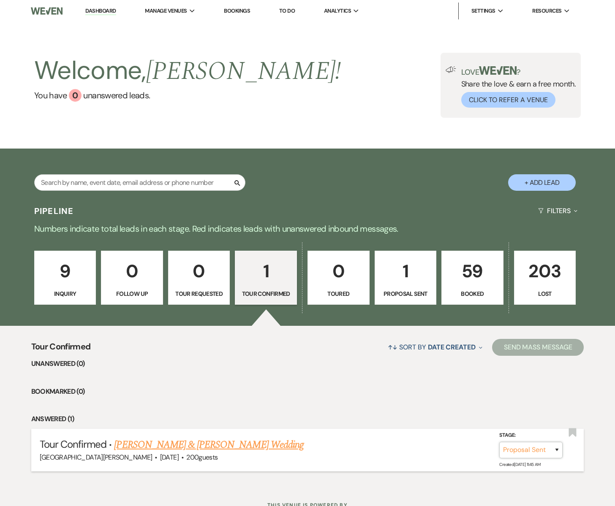
click at [499, 442] on select "Inquiry Follow Up Tour Requested Tour Confirmed Toured Proposal Sent Booked Lost" at bounding box center [530, 450] width 63 height 16
click at [547, 448] on button "Save" at bounding box center [545, 450] width 42 height 17
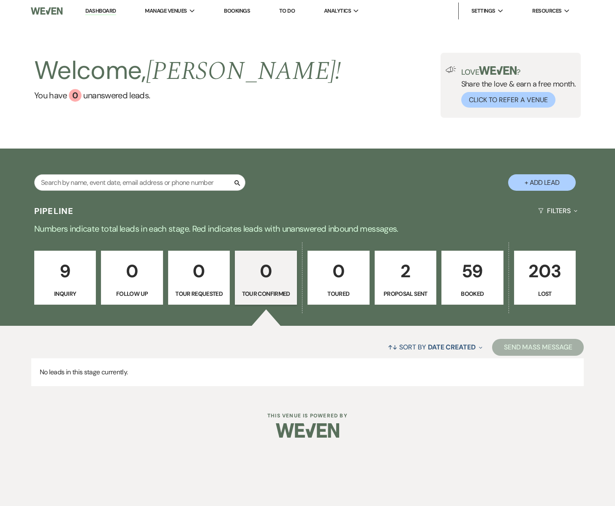
click at [415, 293] on p "Proposal Sent" at bounding box center [405, 293] width 51 height 9
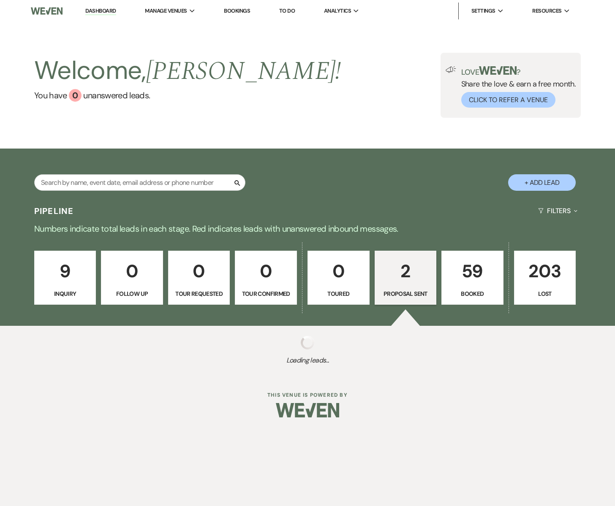
select select "6"
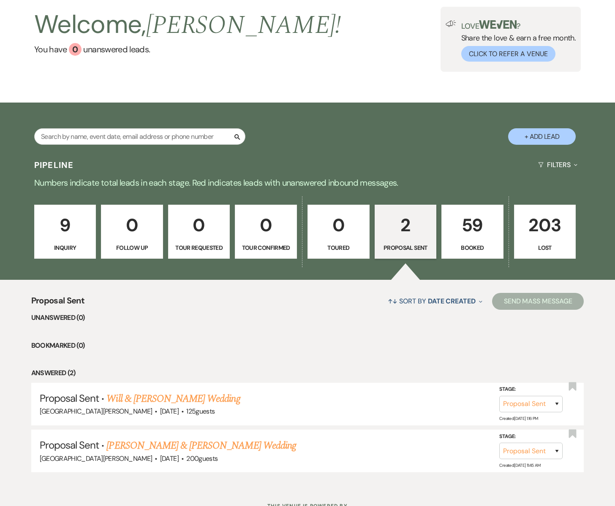
scroll to position [47, 0]
